Goal: Task Accomplishment & Management: Manage account settings

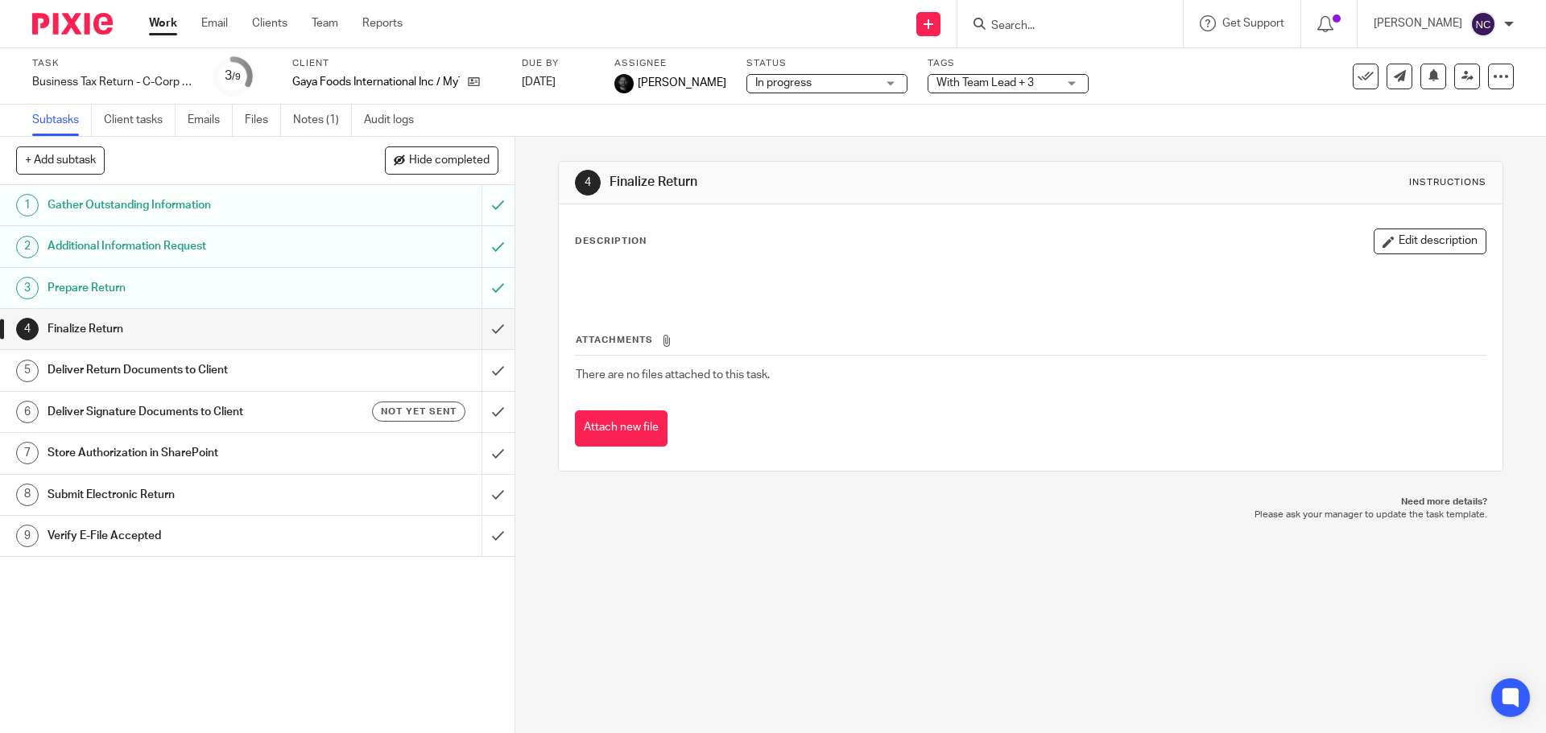
click at [83, 19] on img at bounding box center [72, 24] width 80 height 22
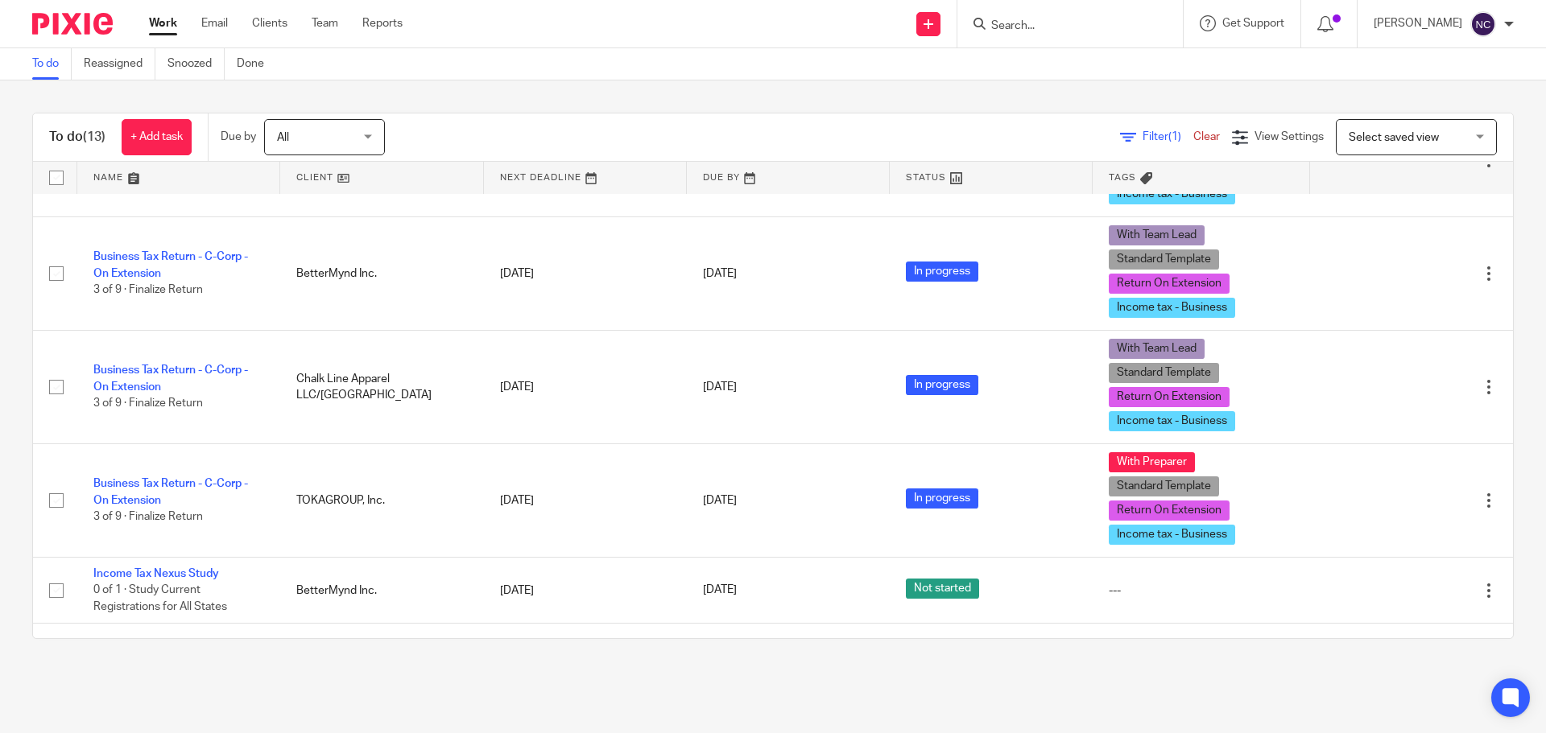
scroll to position [848, 0]
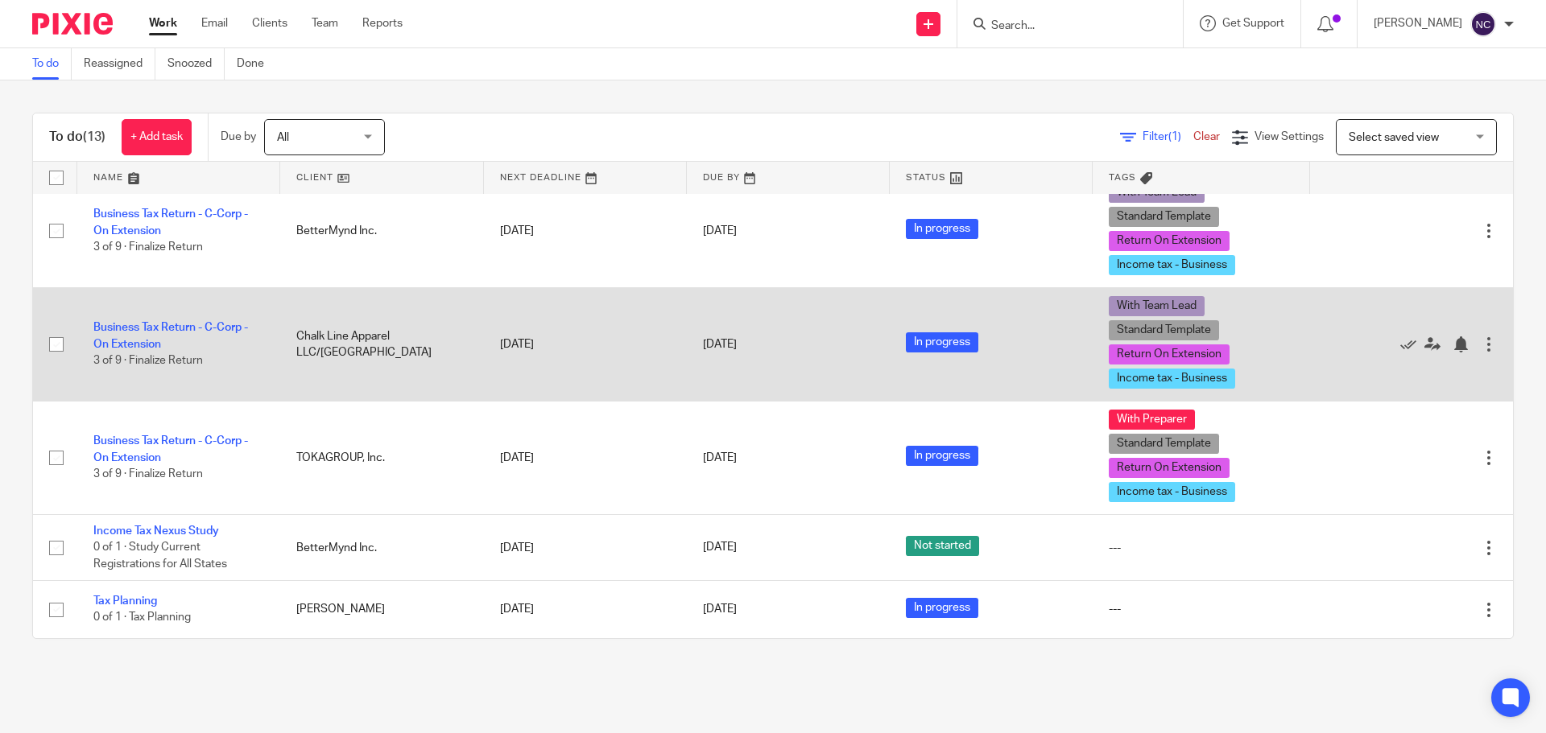
click at [155, 321] on td "Business Tax Return - C-Corp - On Extension 3 of 9 · Finalize Return" at bounding box center [178, 344] width 203 height 114
click at [155, 325] on link "Business Tax Return - C-Corp - On Extension" at bounding box center [170, 335] width 155 height 27
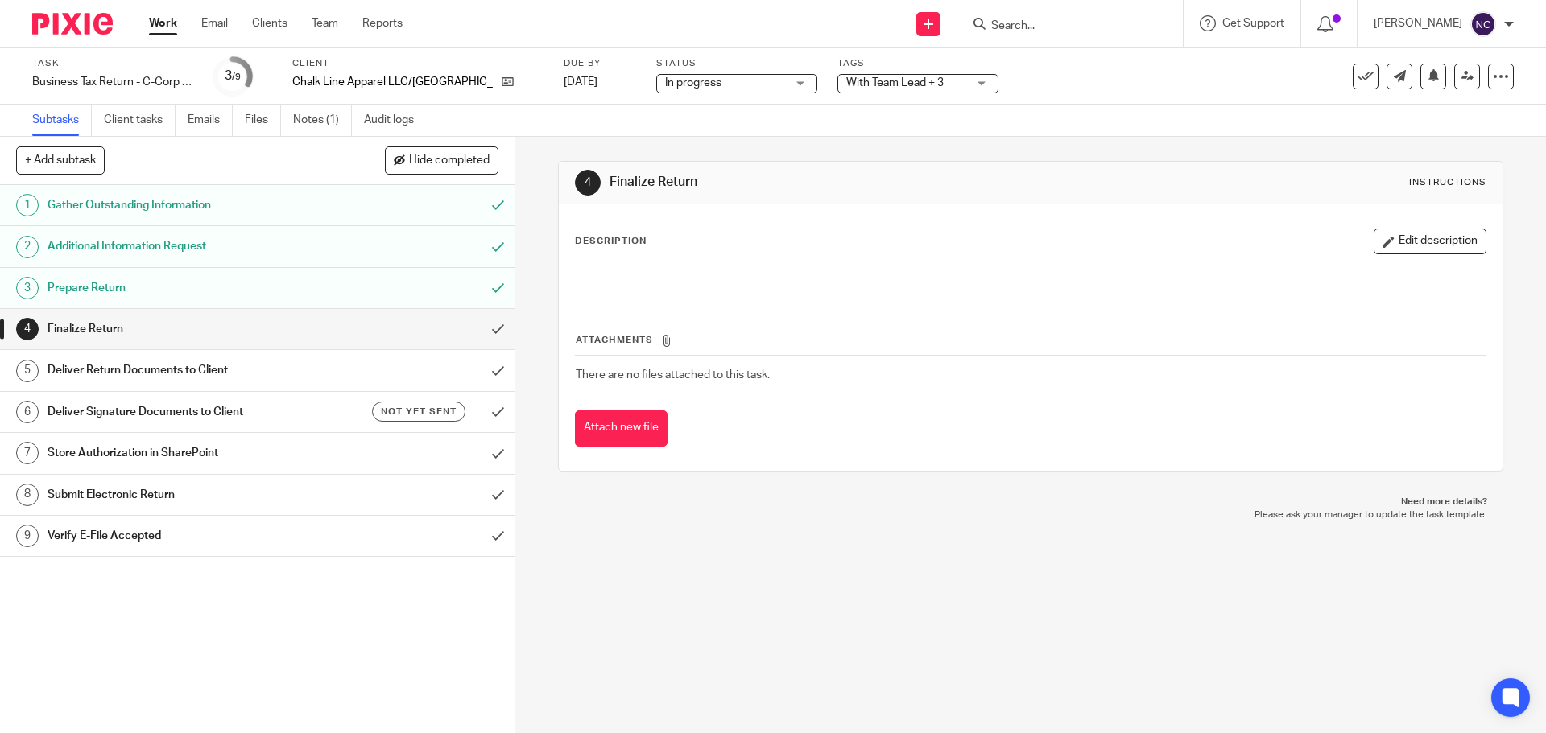
click at [628, 596] on div "4 Finalize Return Instructions Description Edit description Attachments There a…" at bounding box center [1030, 435] width 1030 height 596
click at [295, 122] on link "Notes (1)" at bounding box center [322, 120] width 59 height 31
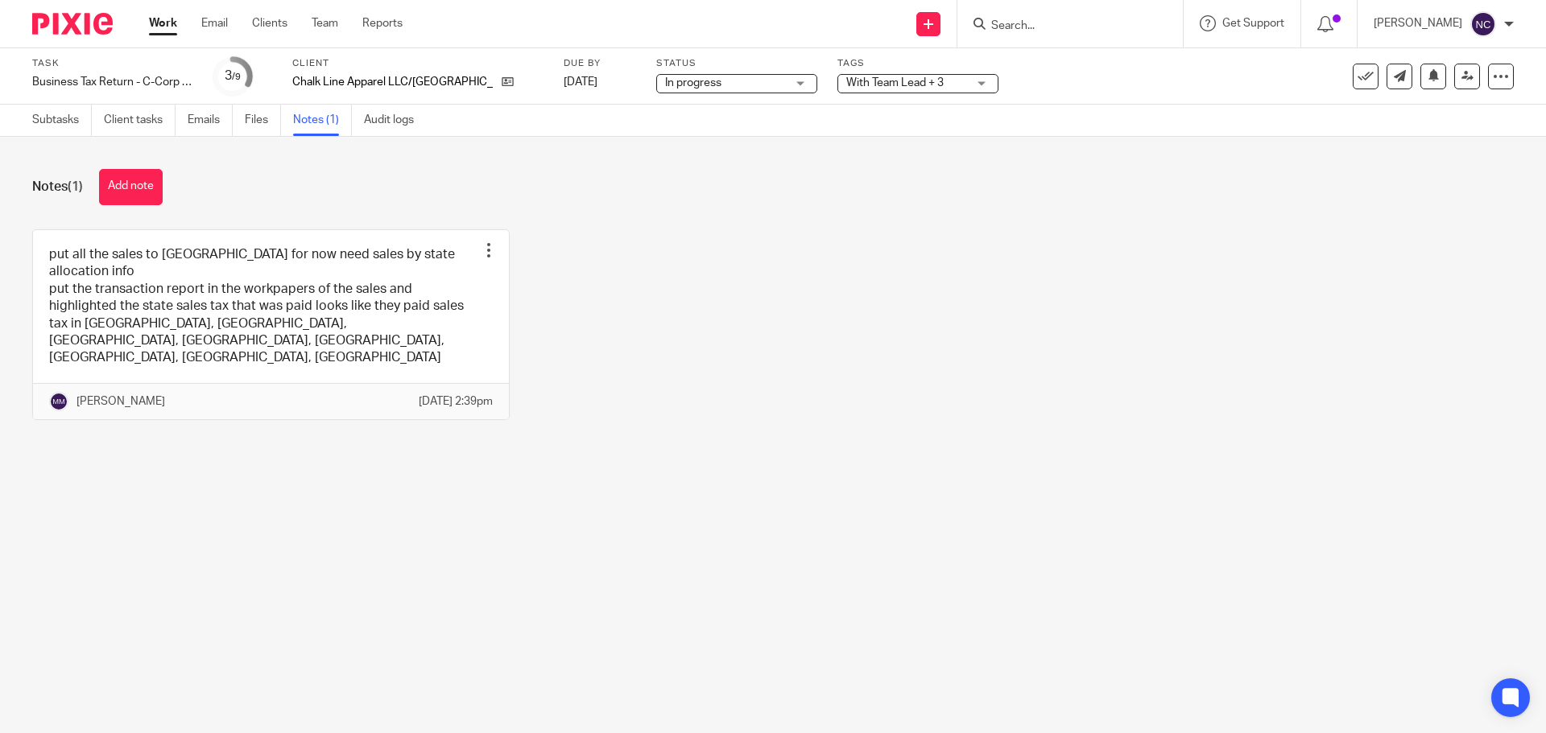
click at [72, 30] on img at bounding box center [72, 24] width 80 height 22
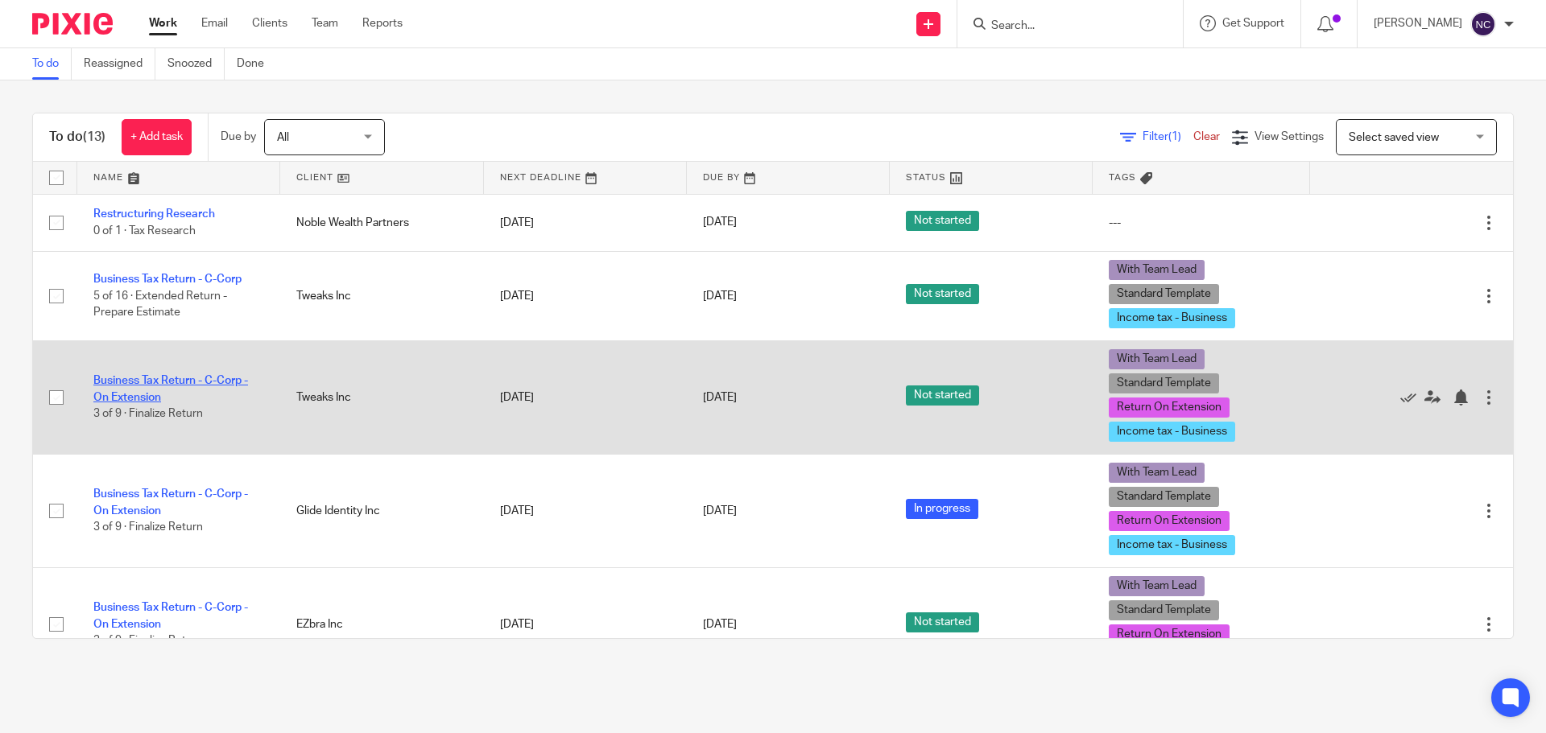
click at [171, 381] on link "Business Tax Return - C-Corp - On Extension" at bounding box center [170, 388] width 155 height 27
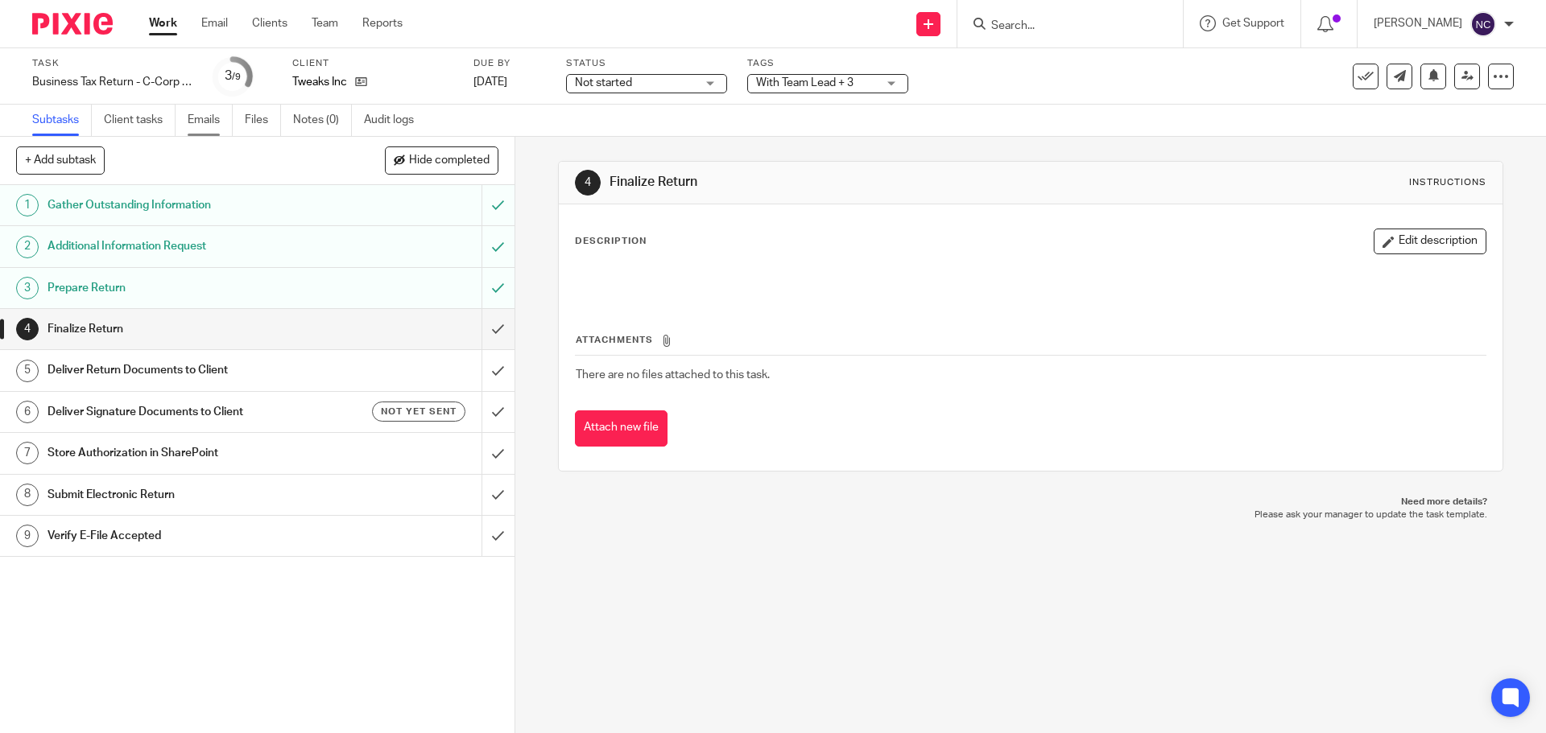
click at [196, 118] on link "Emails" at bounding box center [210, 120] width 45 height 31
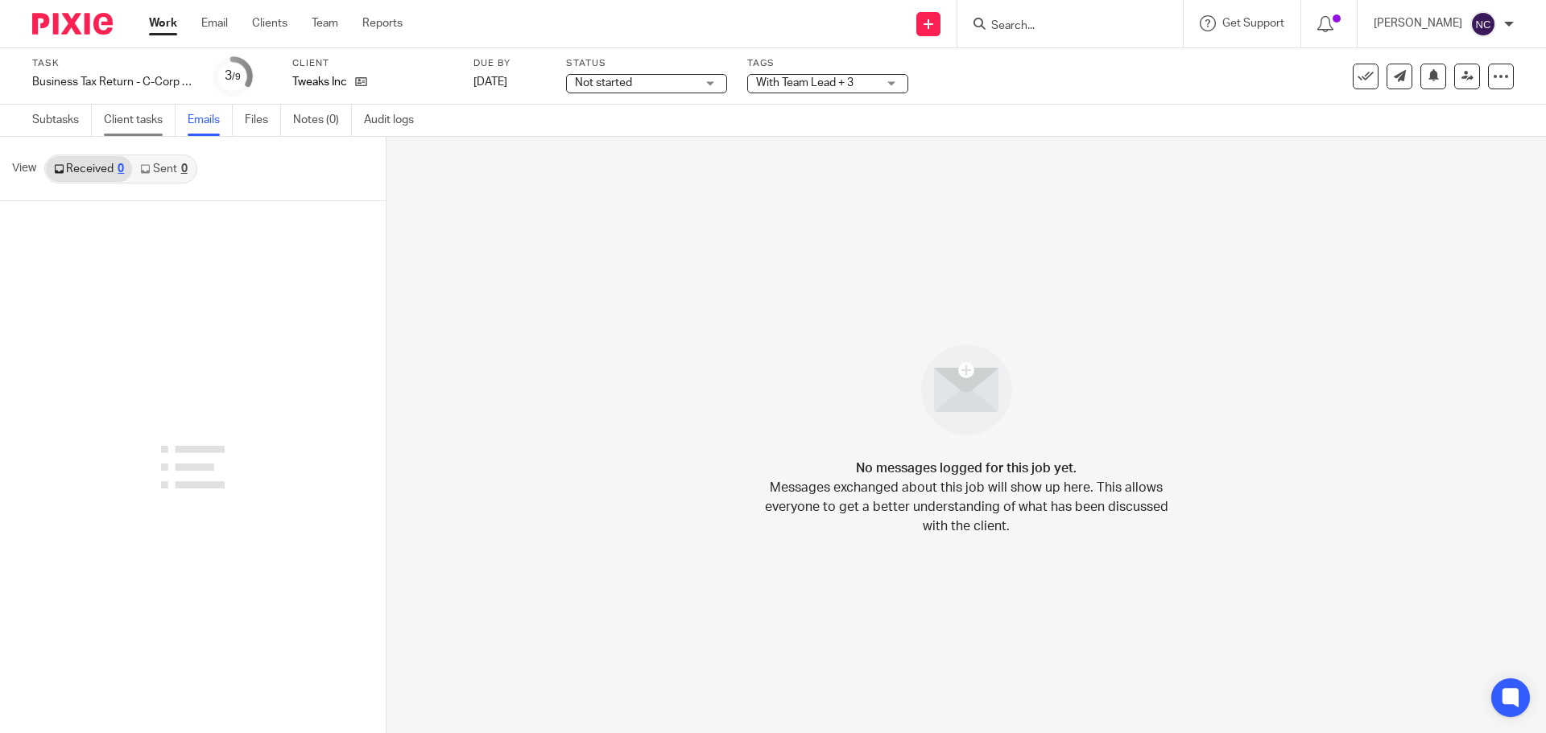
click at [106, 109] on link "Client tasks" at bounding box center [140, 120] width 72 height 31
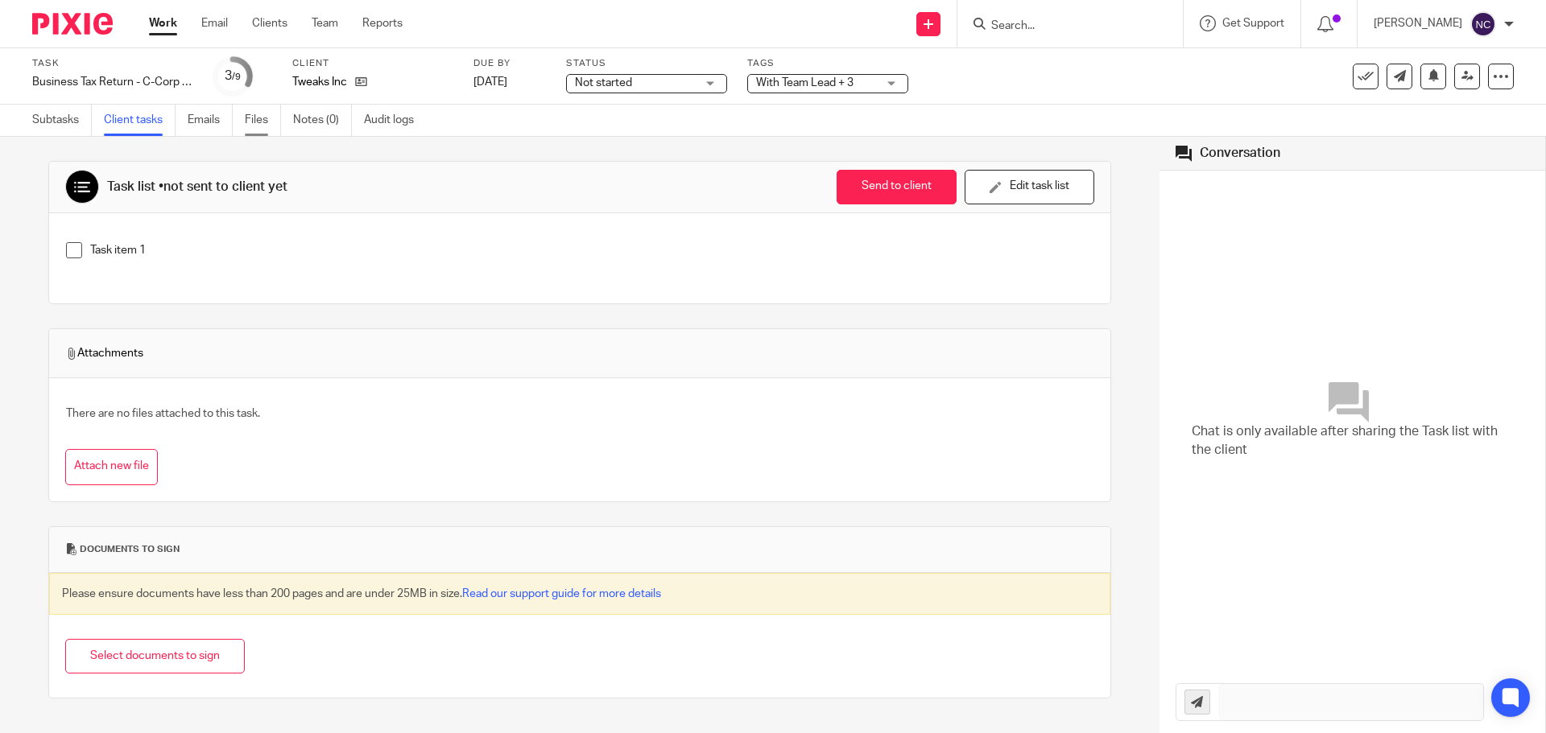
click at [264, 123] on link "Files" at bounding box center [263, 120] width 36 height 31
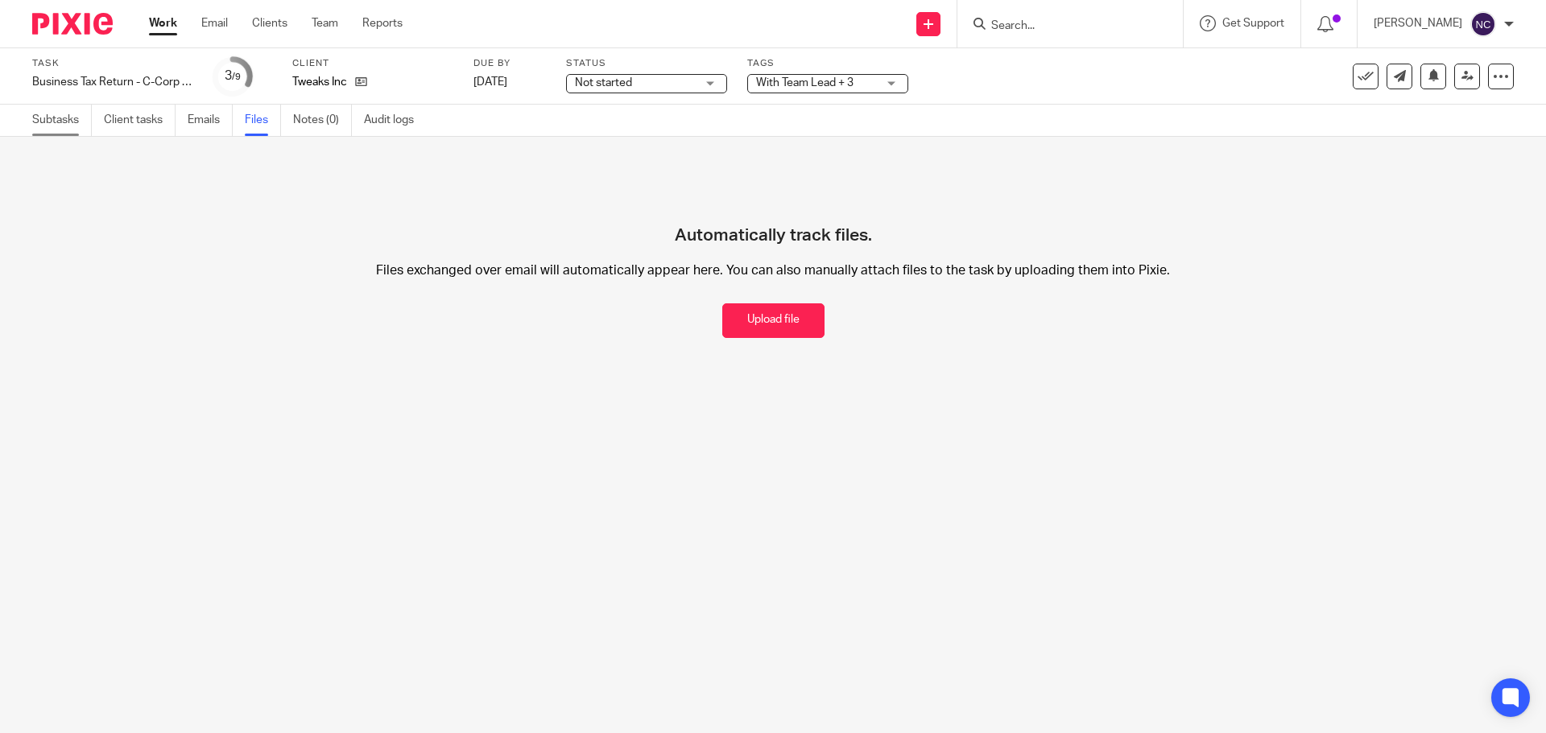
click at [64, 123] on link "Subtasks" at bounding box center [62, 120] width 60 height 31
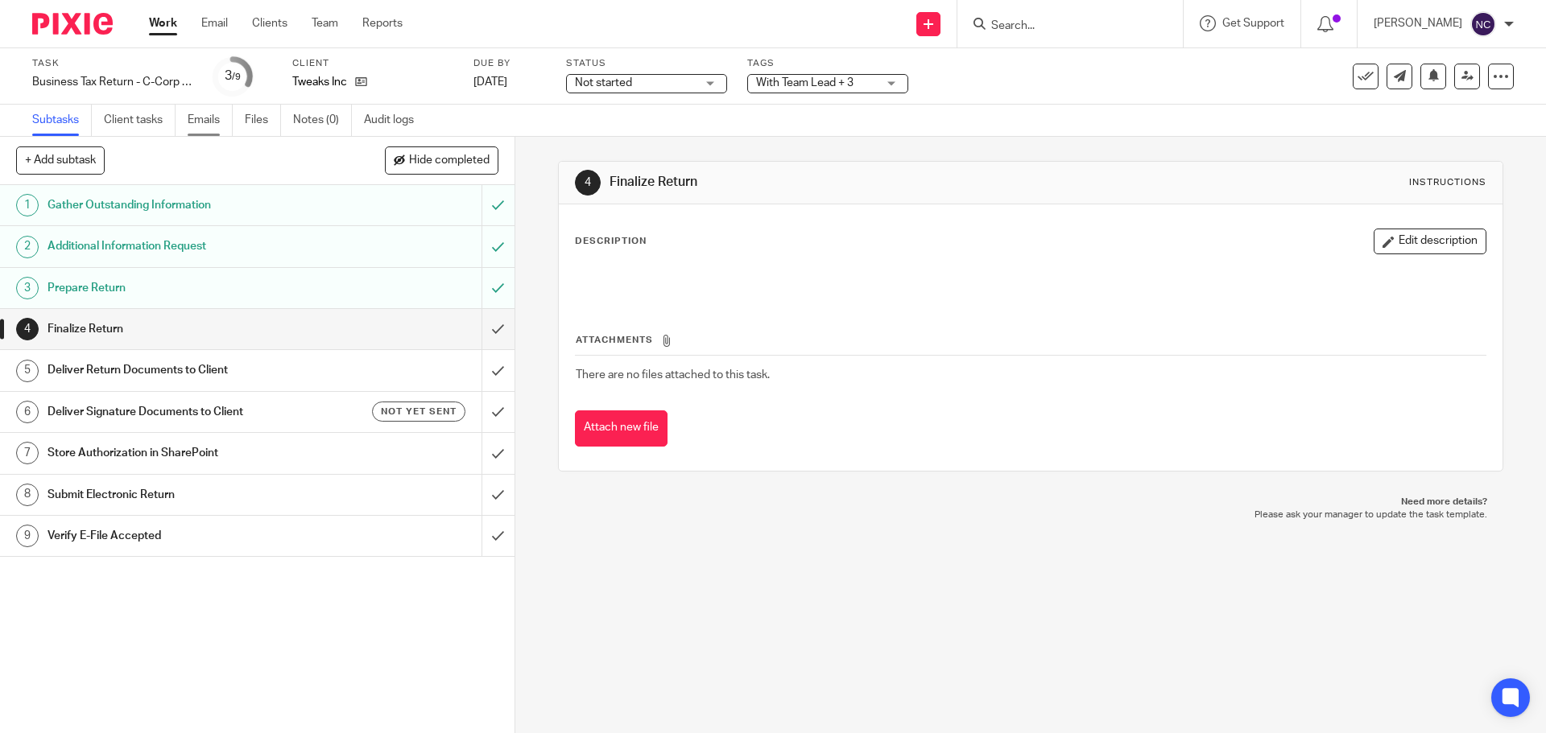
click at [221, 119] on link "Emails" at bounding box center [210, 120] width 45 height 31
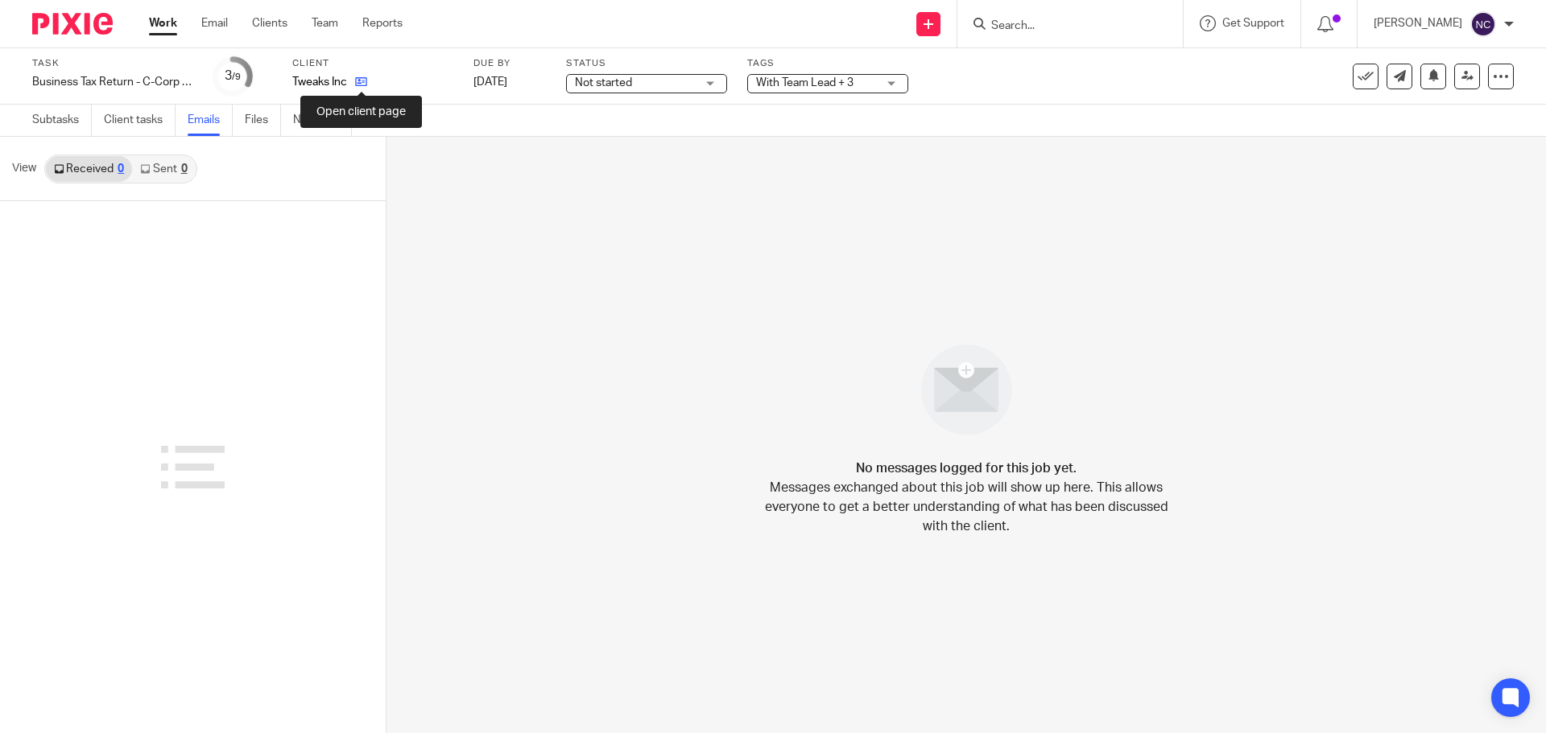
click at [360, 82] on icon at bounding box center [361, 82] width 12 height 12
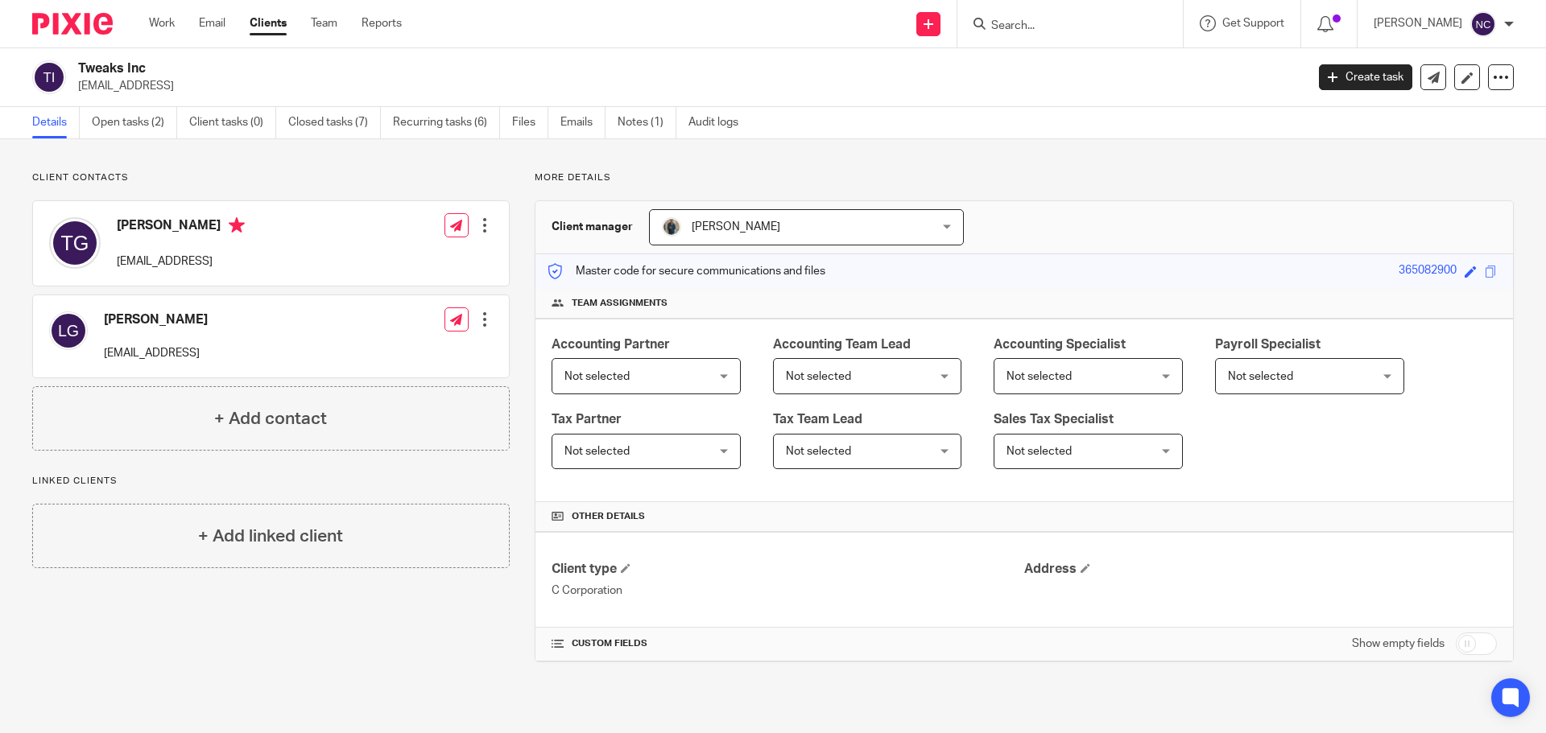
click at [57, 23] on img at bounding box center [72, 24] width 80 height 22
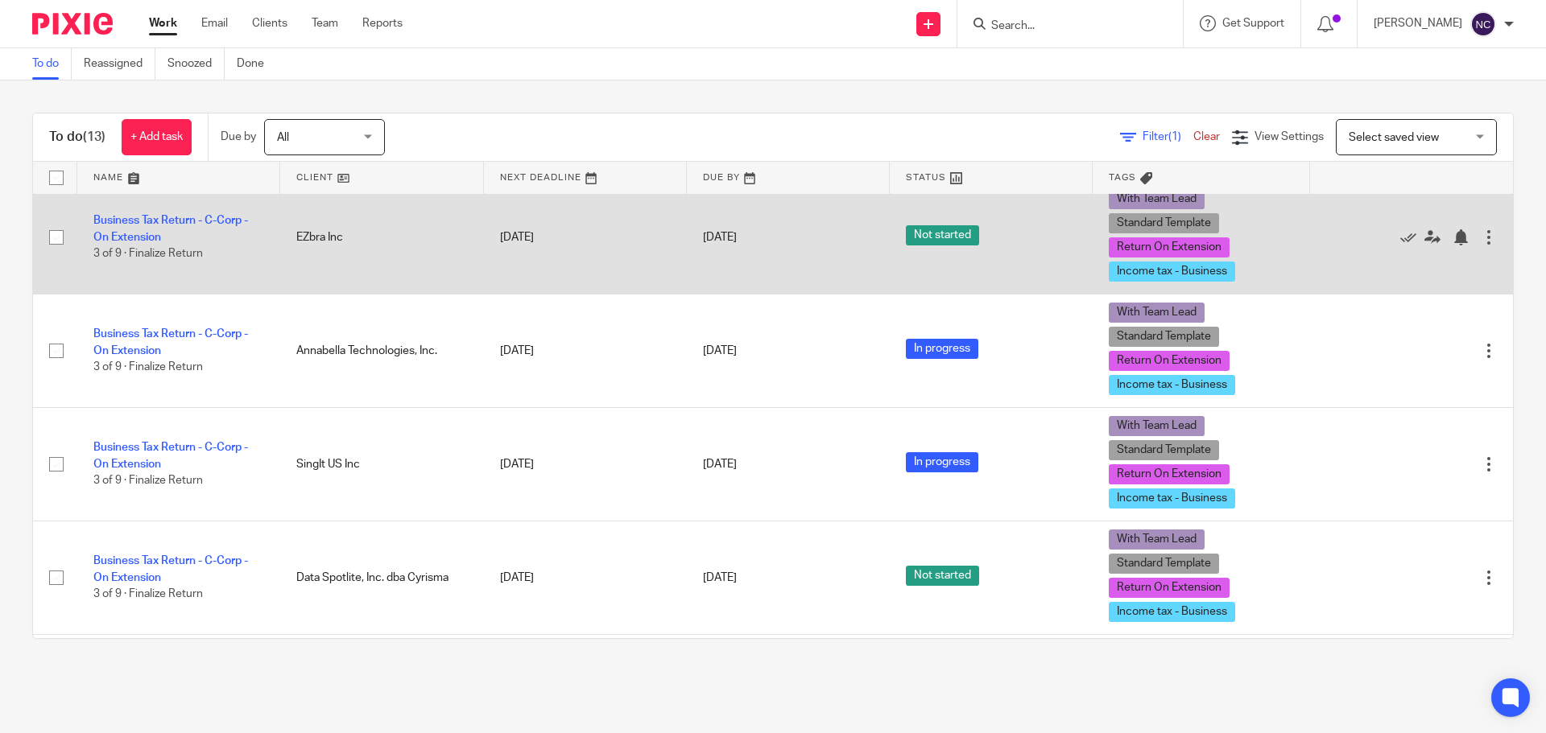
scroll to position [402, 0]
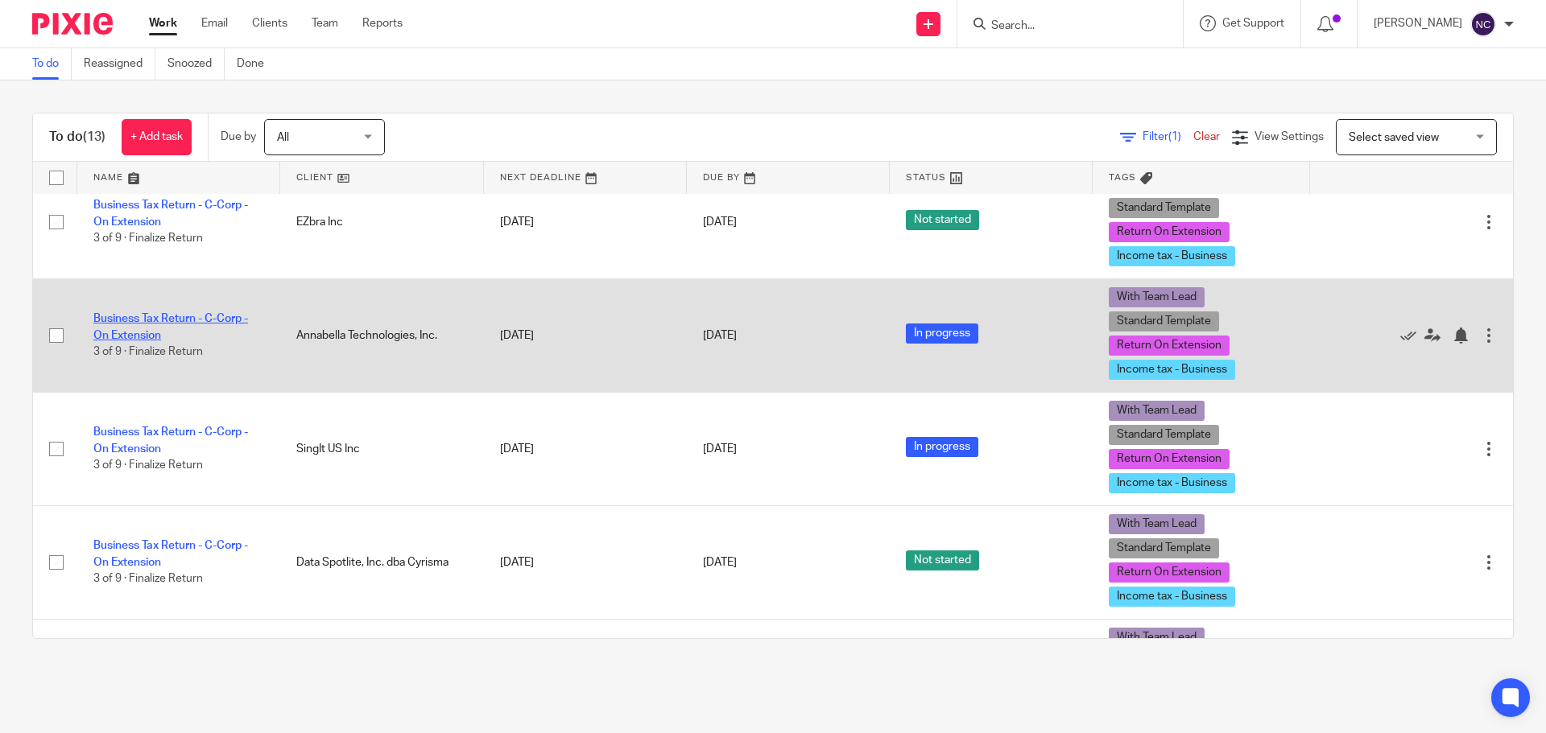
click at [193, 318] on link "Business Tax Return - C-Corp - On Extension" at bounding box center [170, 326] width 155 height 27
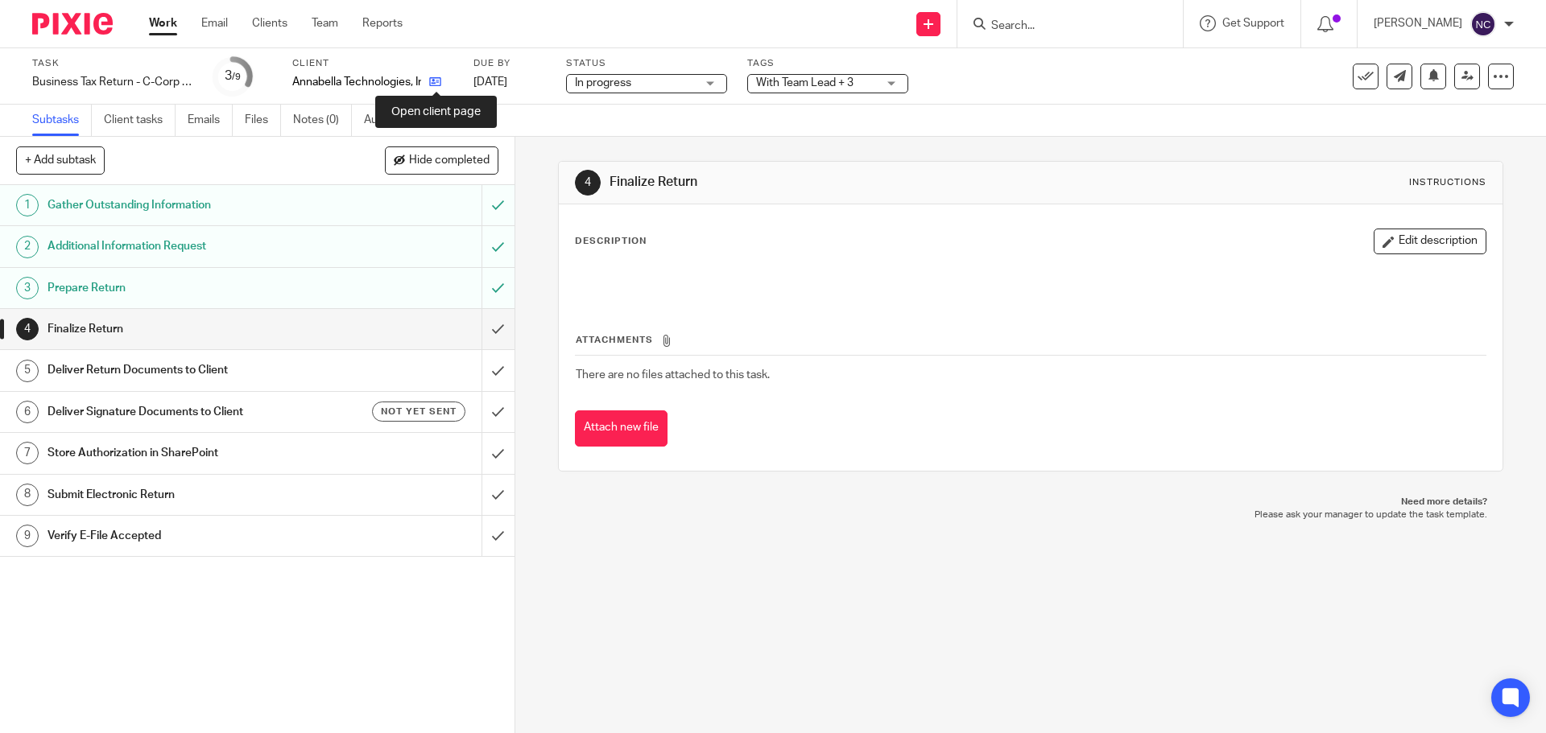
click at [439, 79] on icon at bounding box center [435, 82] width 12 height 12
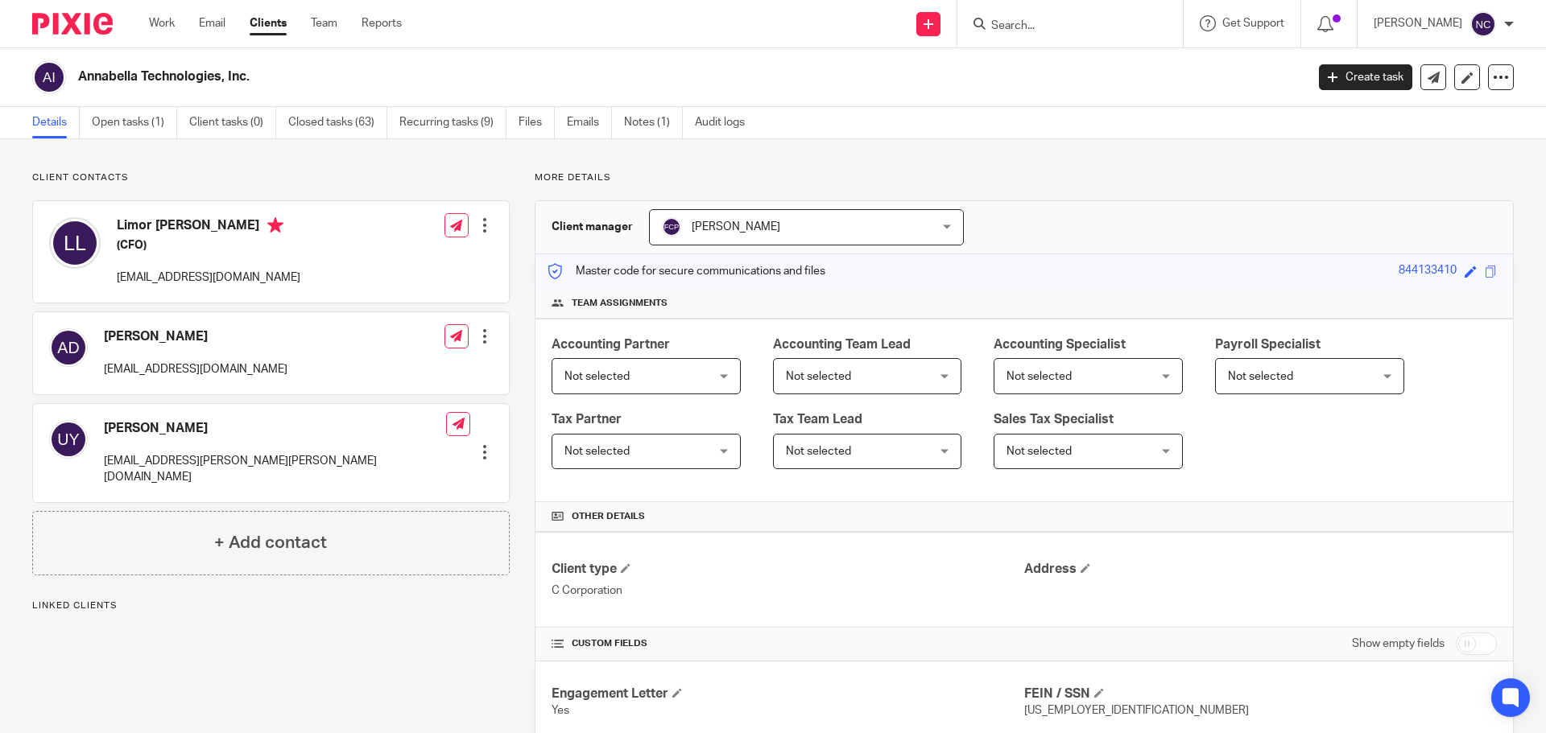
click at [118, 222] on h4 "Limor [PERSON_NAME]" at bounding box center [209, 227] width 184 height 20
drag, startPoint x: 118, startPoint y: 222, endPoint x: 239, endPoint y: 225, distance: 121.6
click at [239, 225] on h4 "Limor Moshe Lotker" at bounding box center [209, 227] width 184 height 20
copy h4 "Limor Moshe Lotker"
click at [204, 275] on p "limor@annabella-pump.com" at bounding box center [209, 278] width 184 height 16
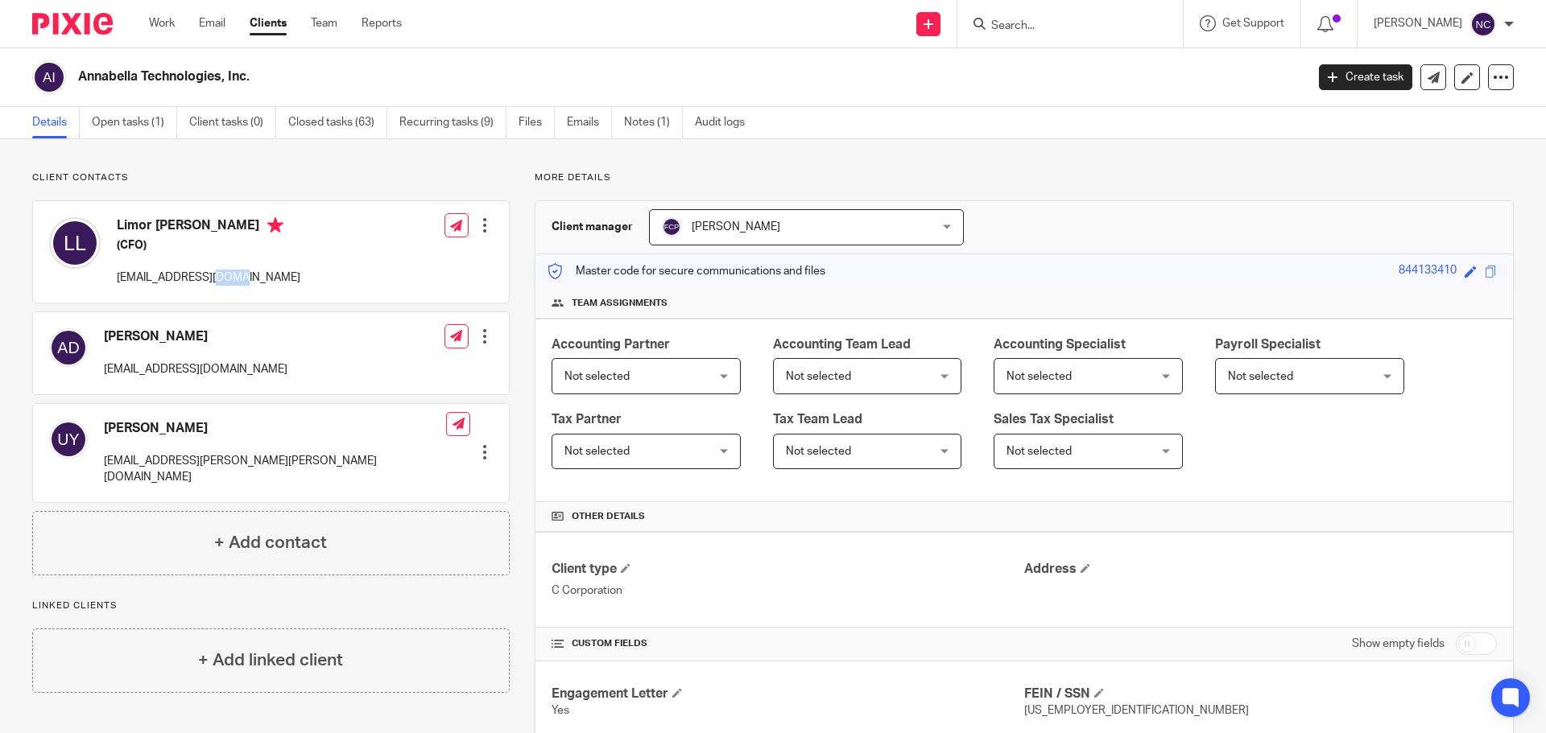
click at [204, 275] on p "limor@annabella-pump.com" at bounding box center [209, 278] width 184 height 16
copy div "limor@annabella-pump.com"
click at [80, 36] on div at bounding box center [66, 23] width 133 height 47
click at [78, 26] on img at bounding box center [72, 24] width 80 height 22
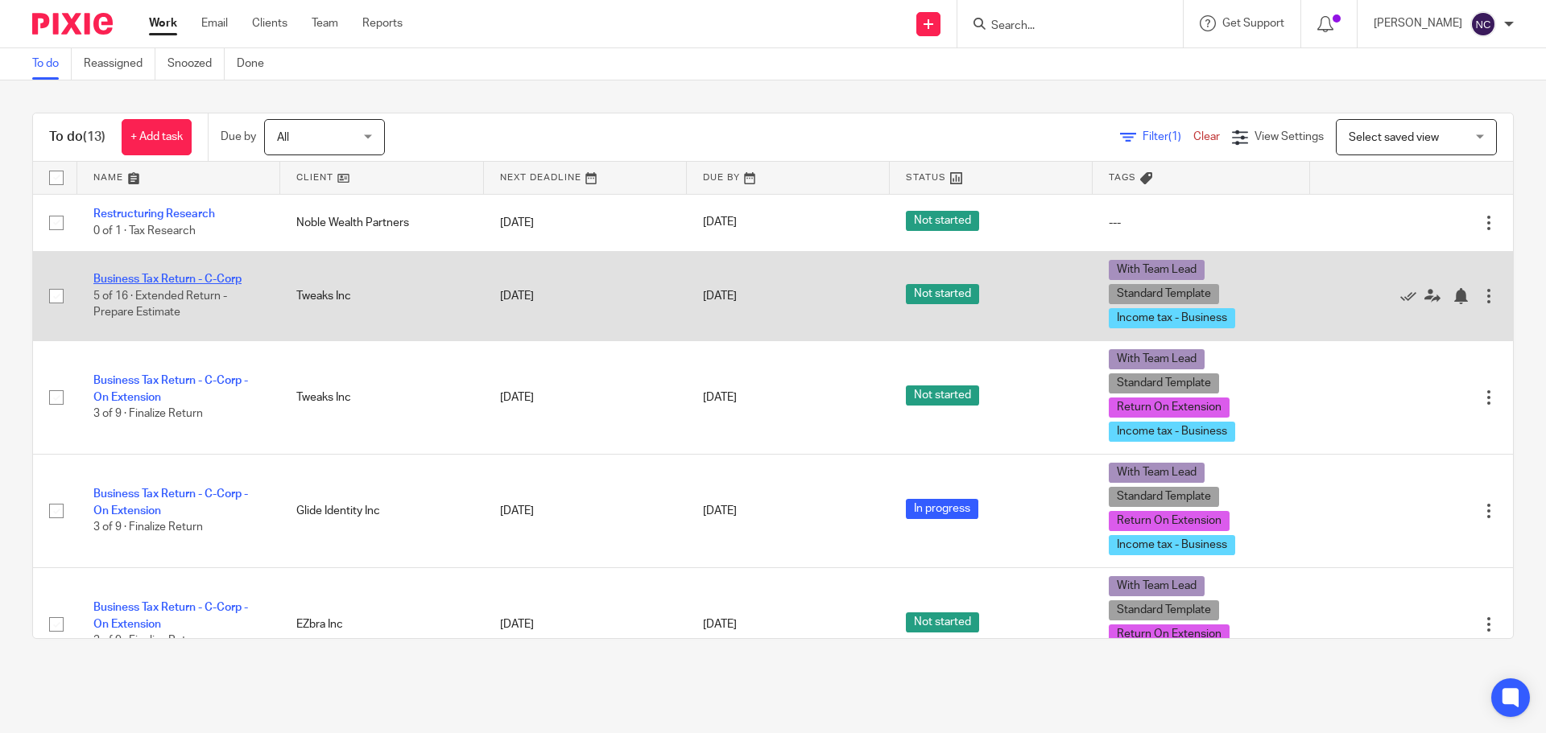
scroll to position [161, 0]
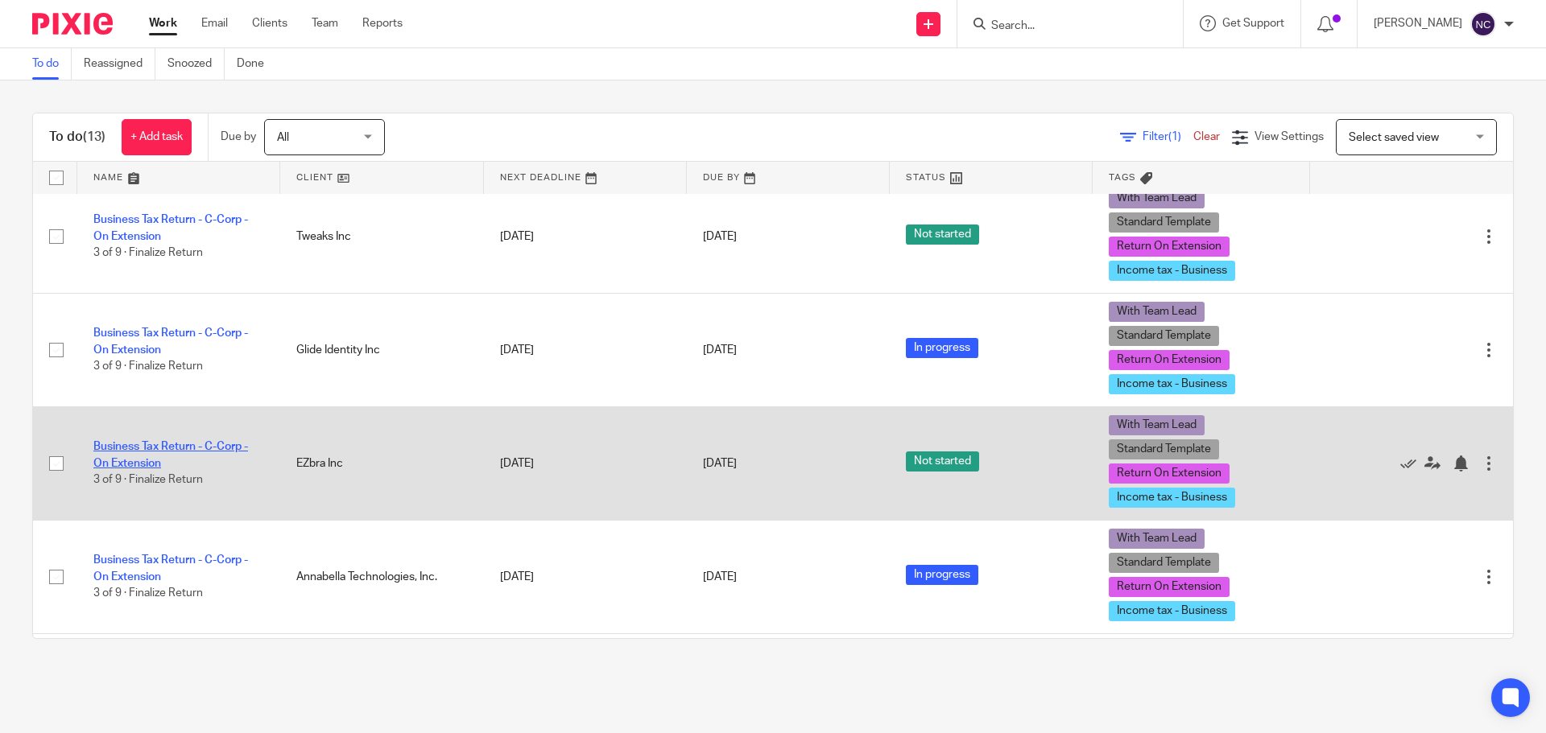
click at [159, 446] on link "Business Tax Return - C-Corp - On Extension" at bounding box center [170, 454] width 155 height 27
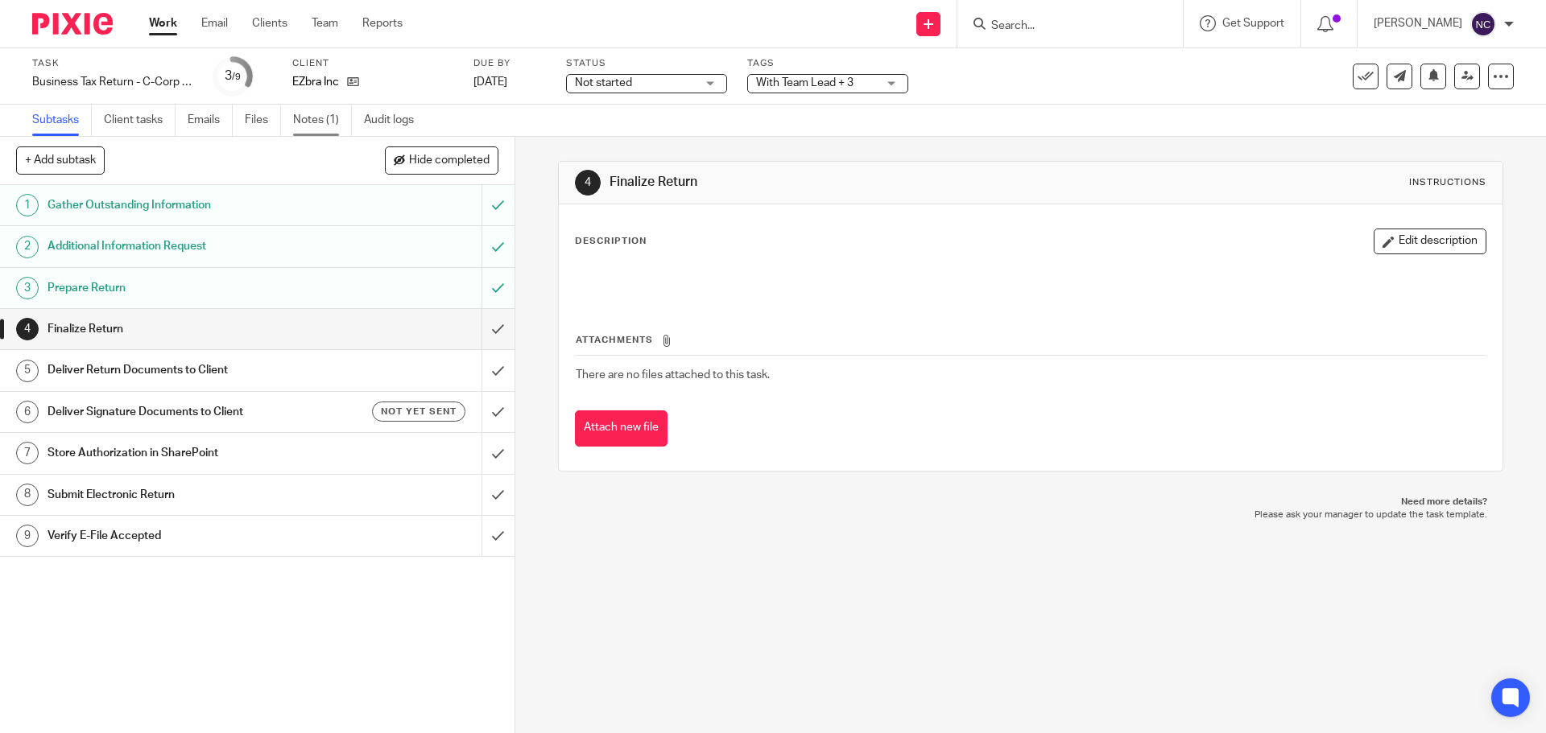
click at [312, 116] on link "Notes (1)" at bounding box center [322, 120] width 59 height 31
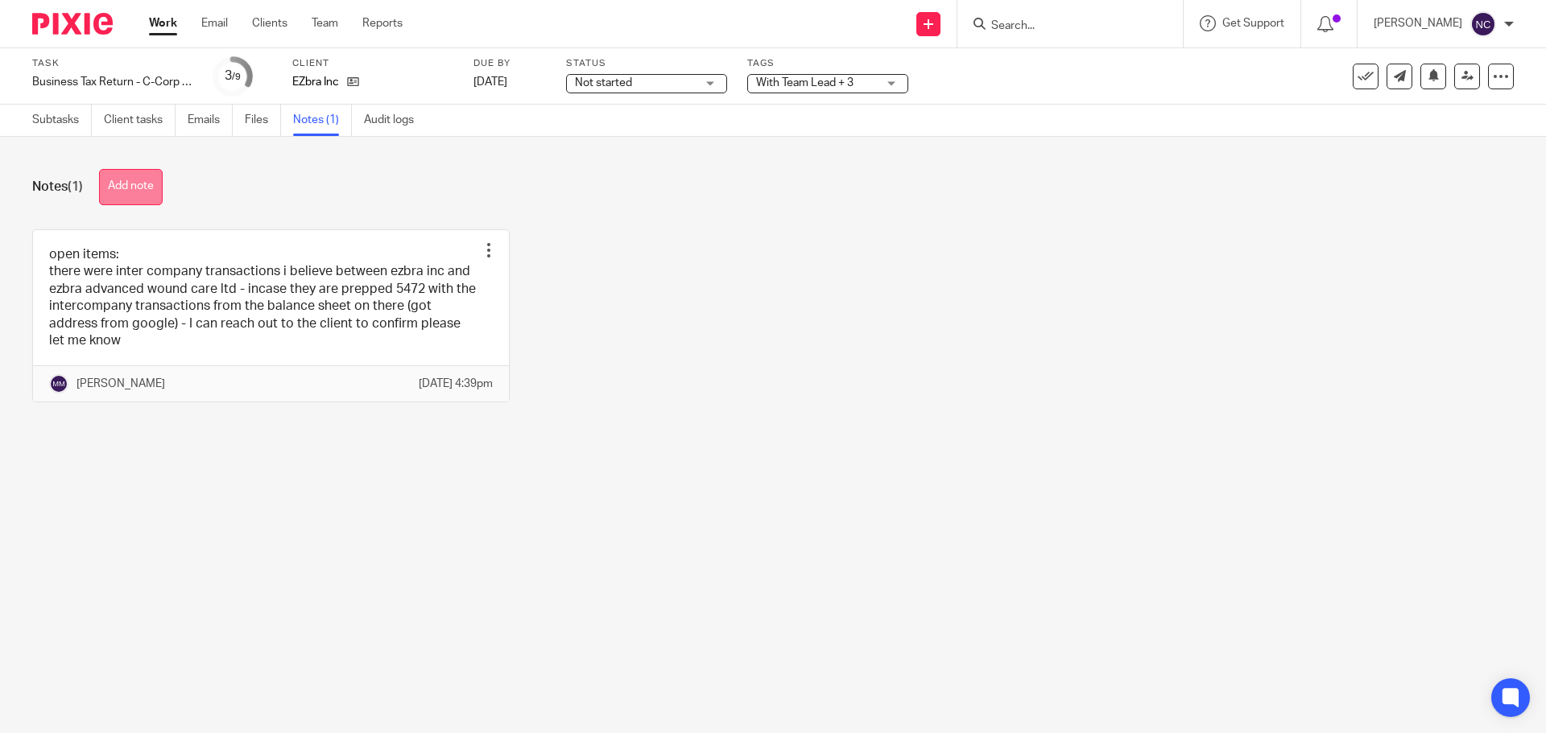
click at [138, 184] on button "Add note" at bounding box center [131, 187] width 64 height 36
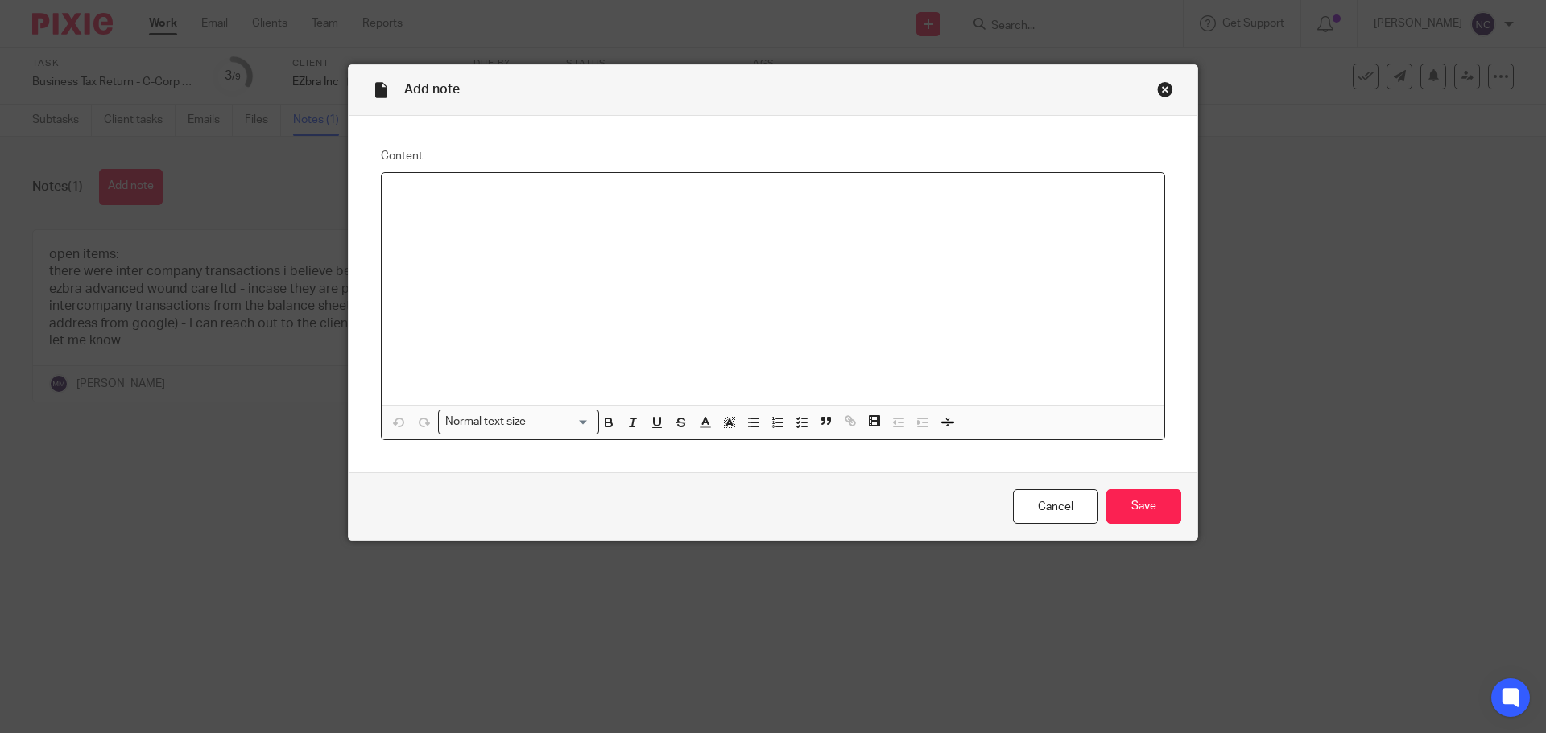
click at [468, 213] on div at bounding box center [773, 289] width 782 height 232
click at [568, 198] on p "Left at 100% NY." at bounding box center [772, 194] width 757 height 16
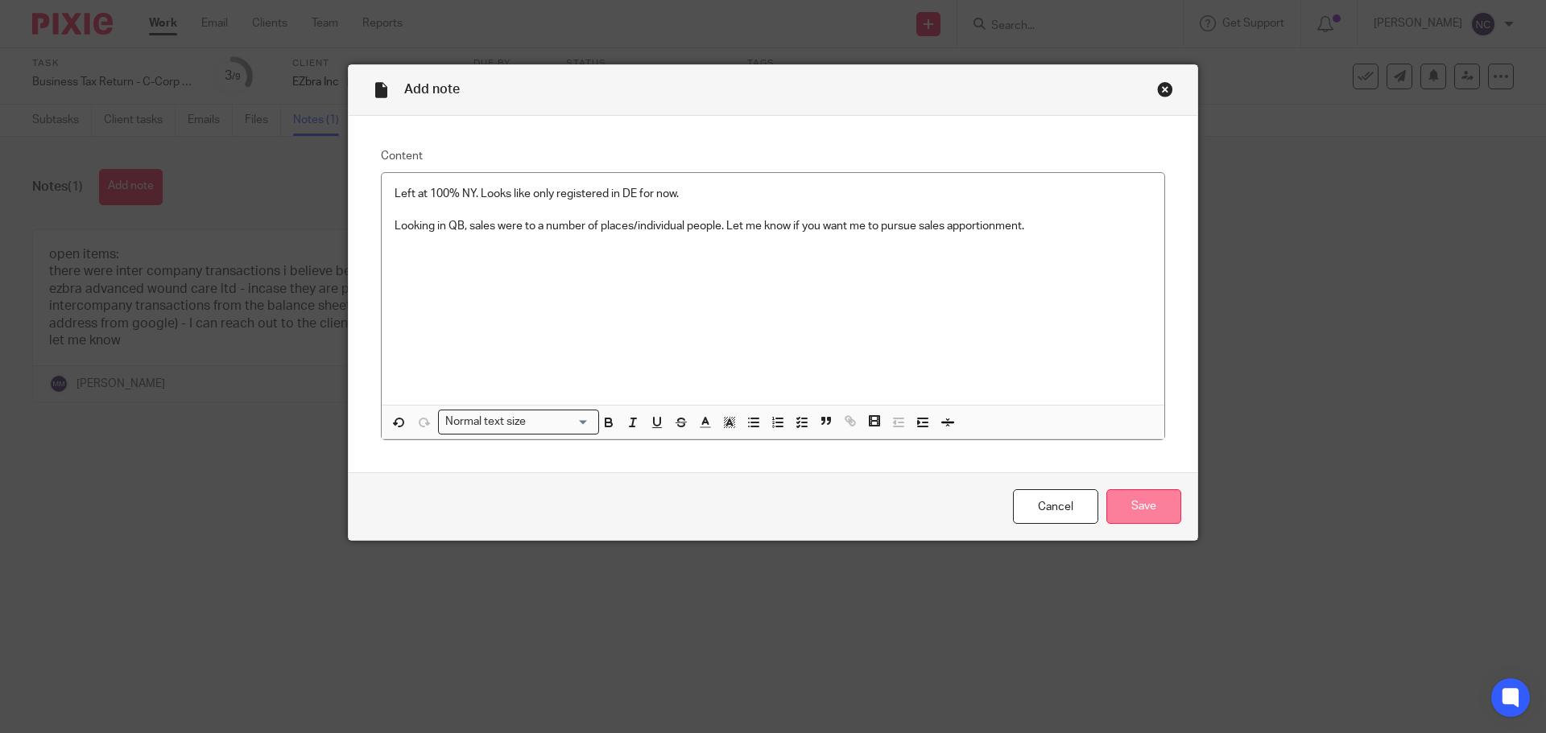
click at [1132, 506] on input "Save" at bounding box center [1143, 506] width 75 height 35
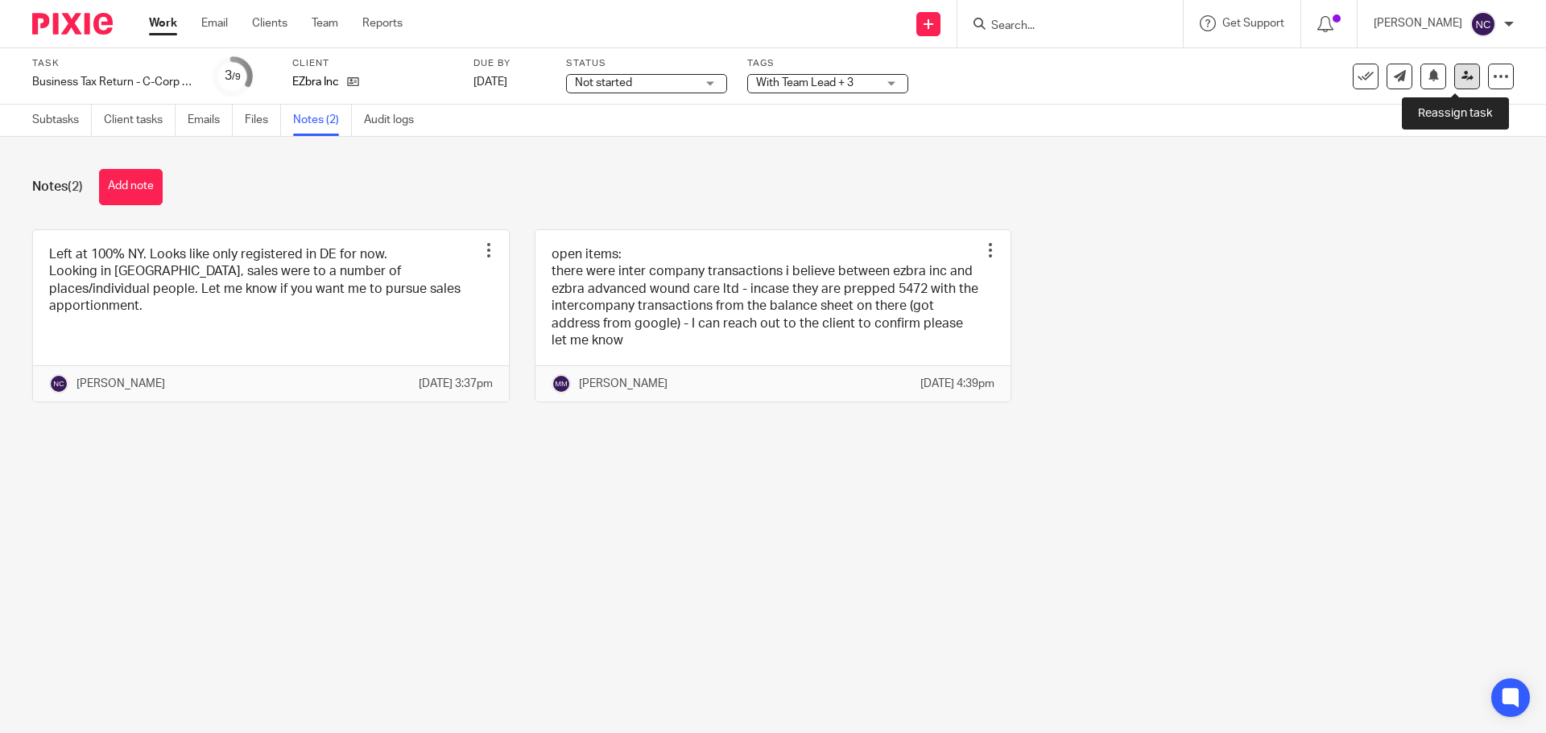
click at [1454, 85] on link at bounding box center [1467, 77] width 26 height 26
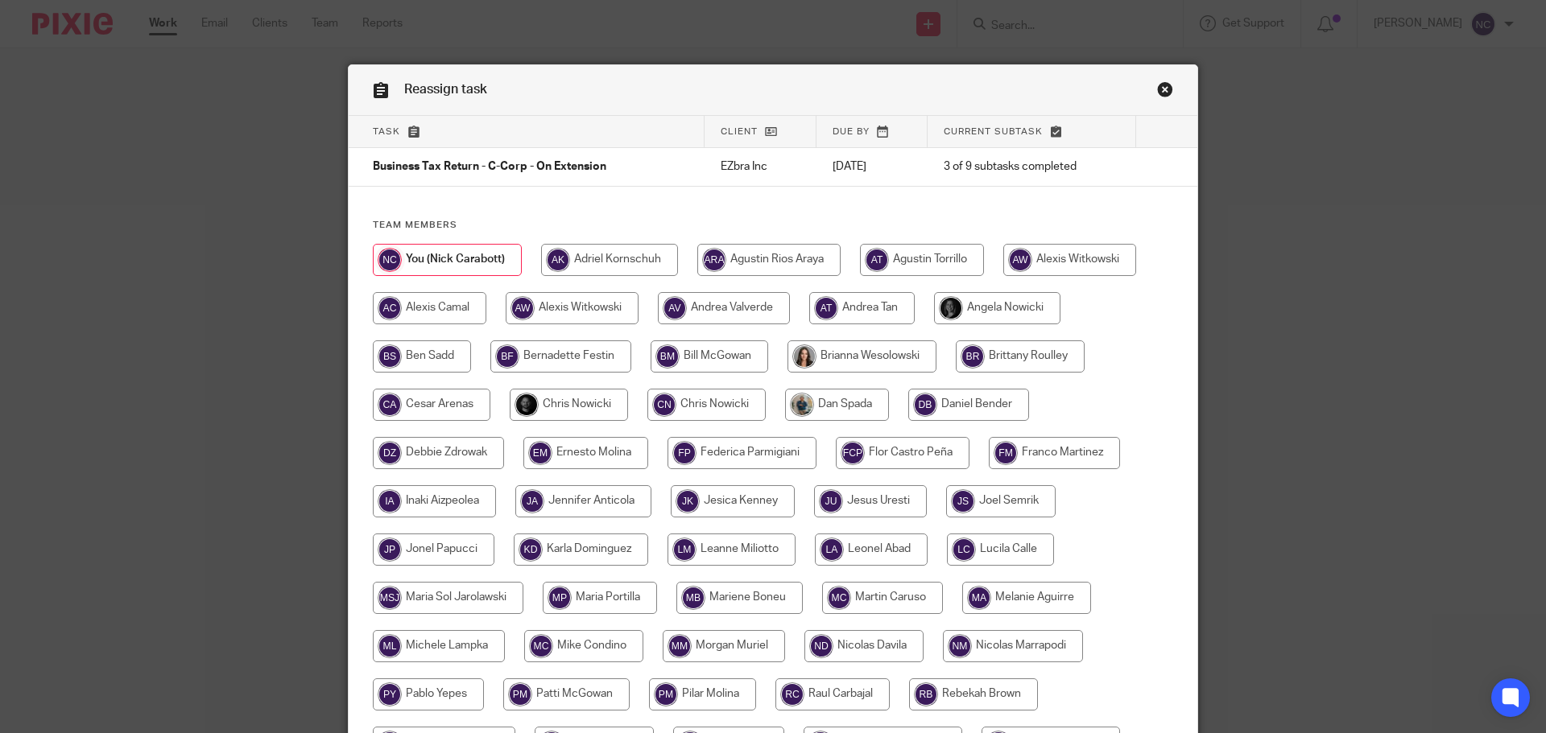
click at [602, 400] on input "radio" at bounding box center [569, 405] width 118 height 32
radio input "true"
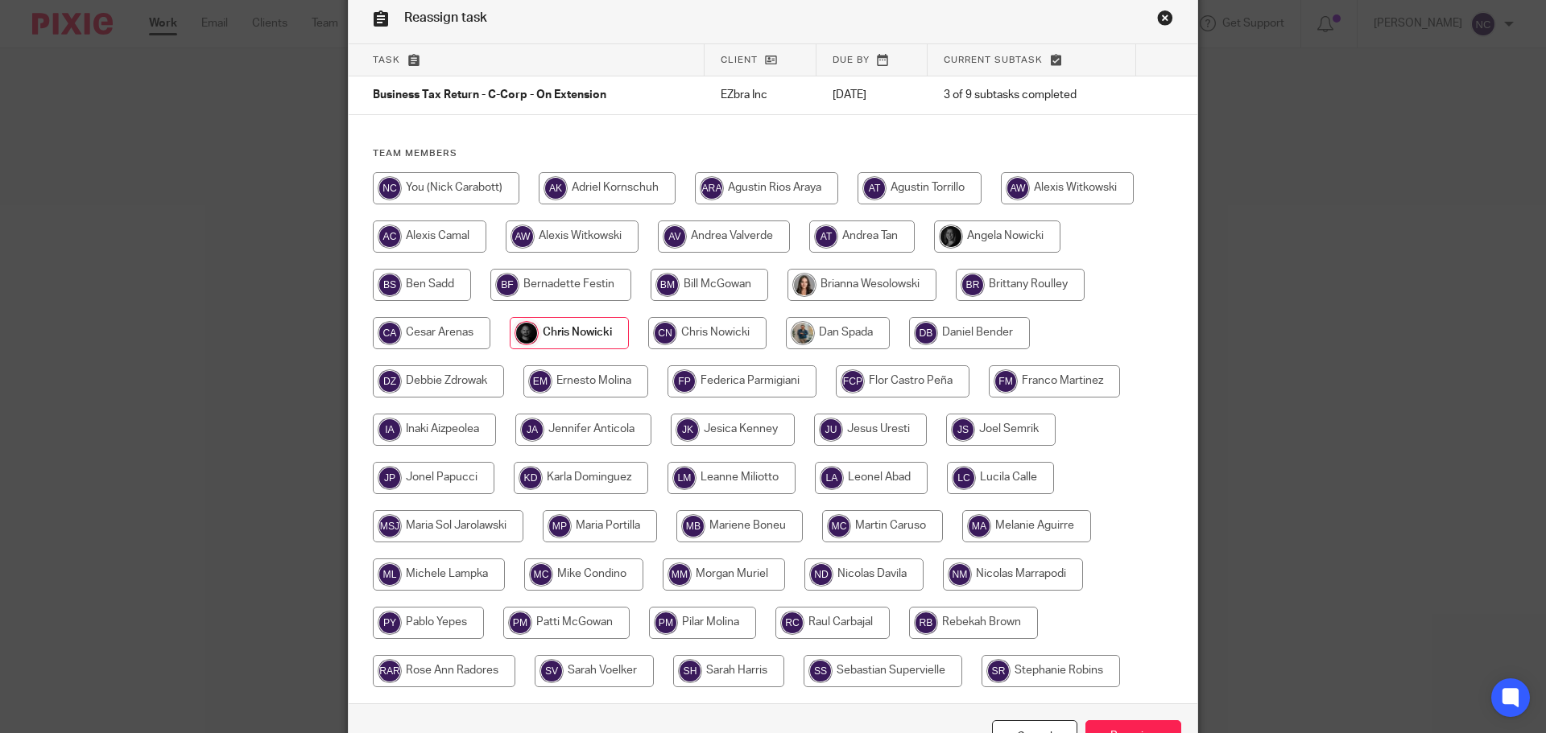
scroll to position [175, 0]
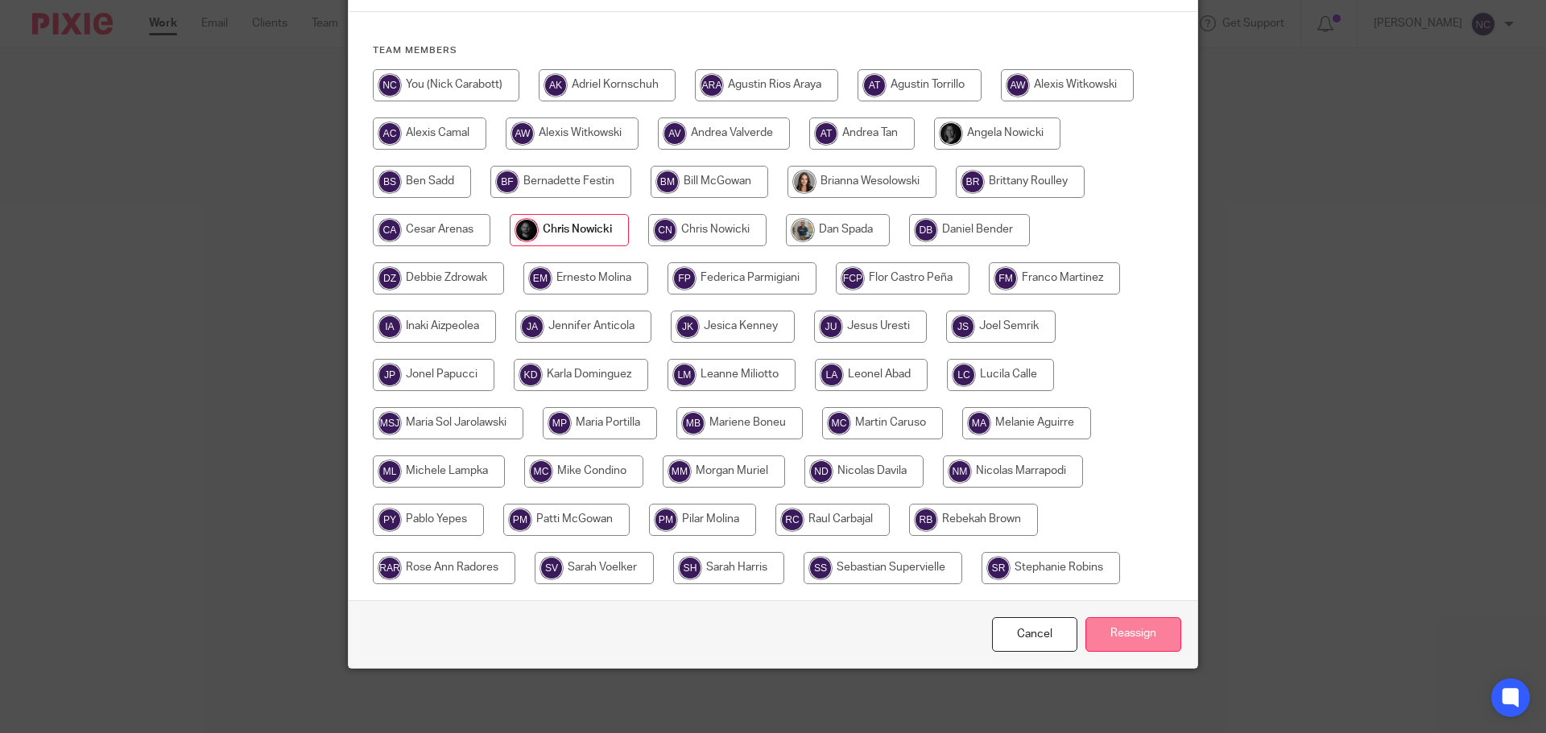
click at [1126, 634] on input "Reassign" at bounding box center [1133, 634] width 96 height 35
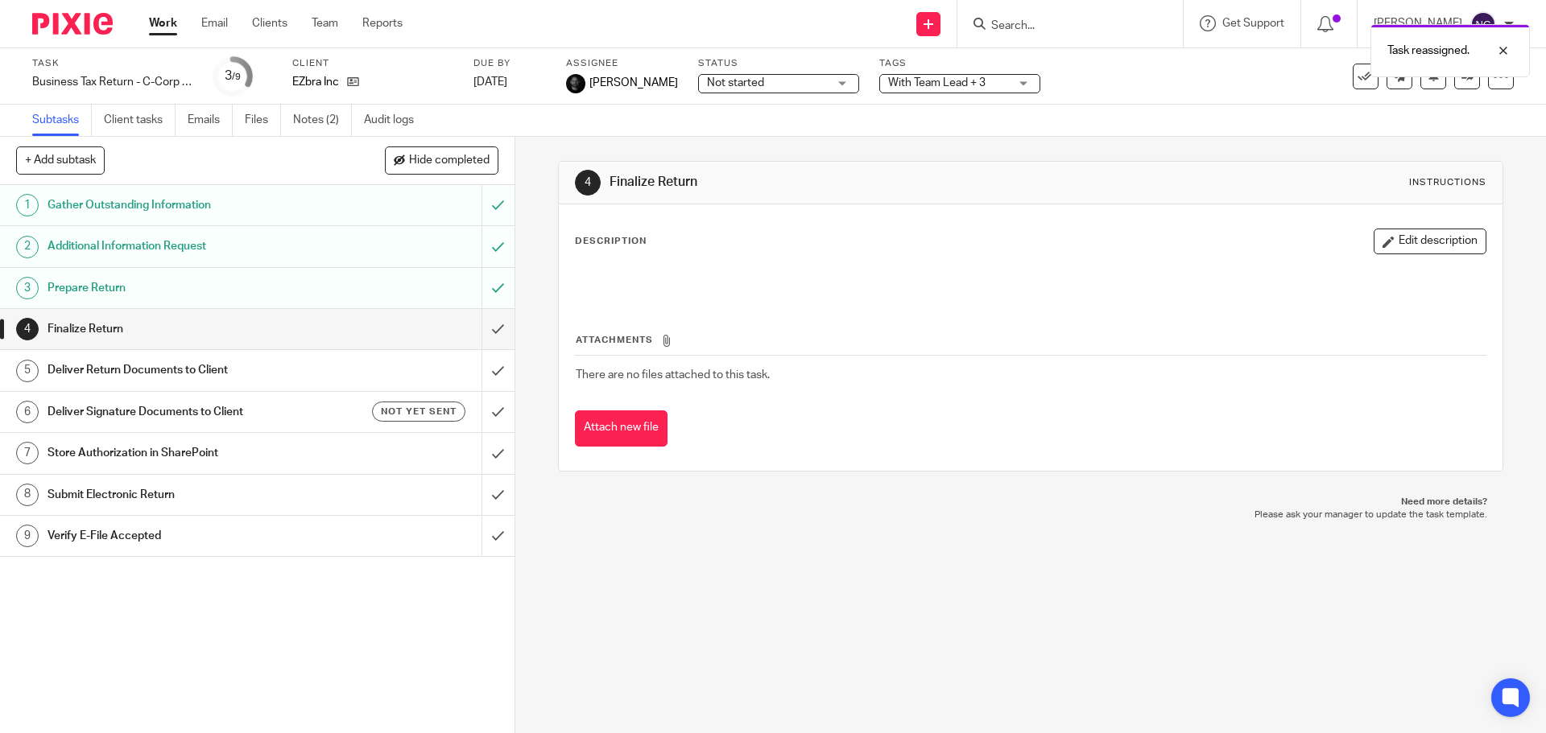
click at [60, 30] on img at bounding box center [72, 24] width 80 height 22
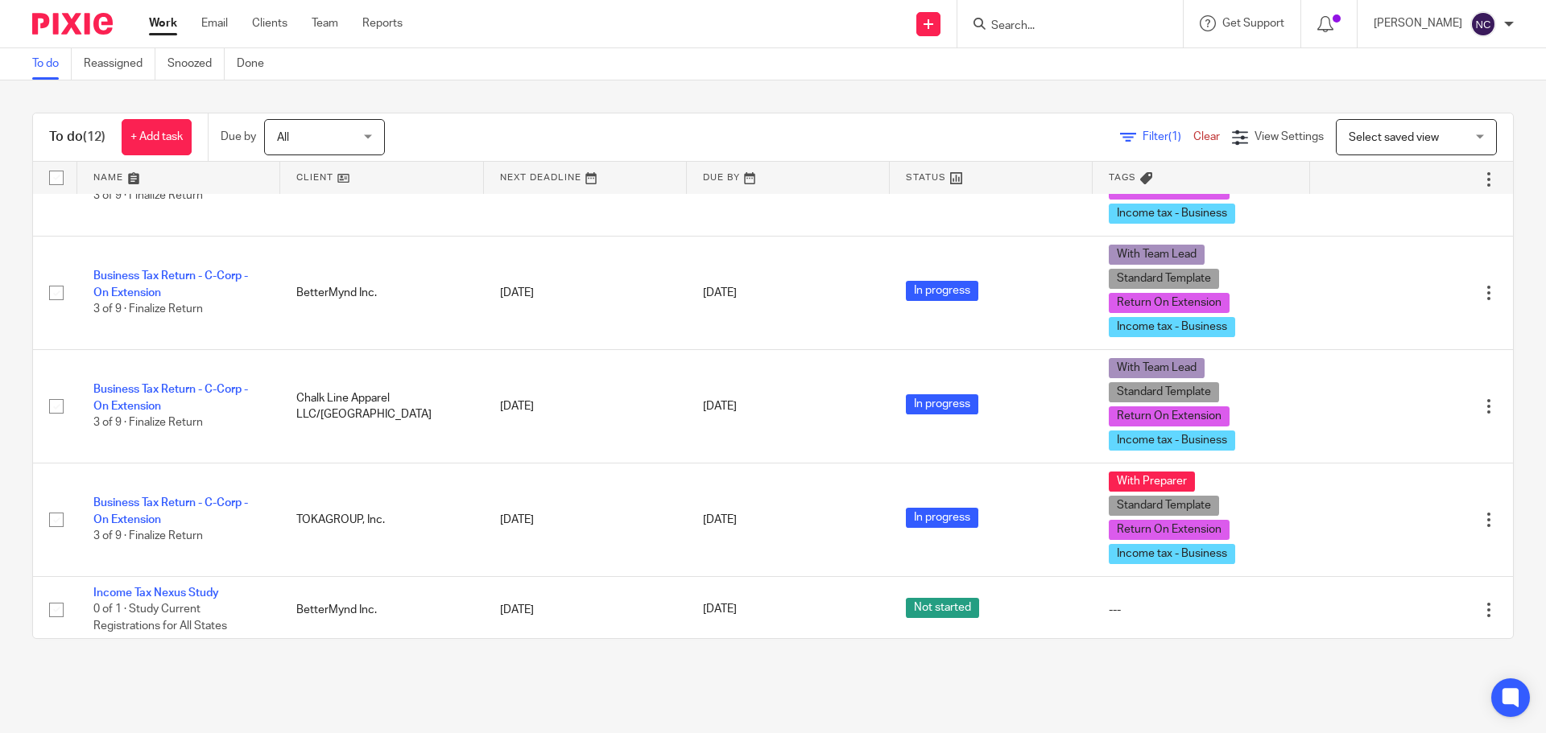
scroll to position [734, 0]
